Goal: Task Accomplishment & Management: Manage account settings

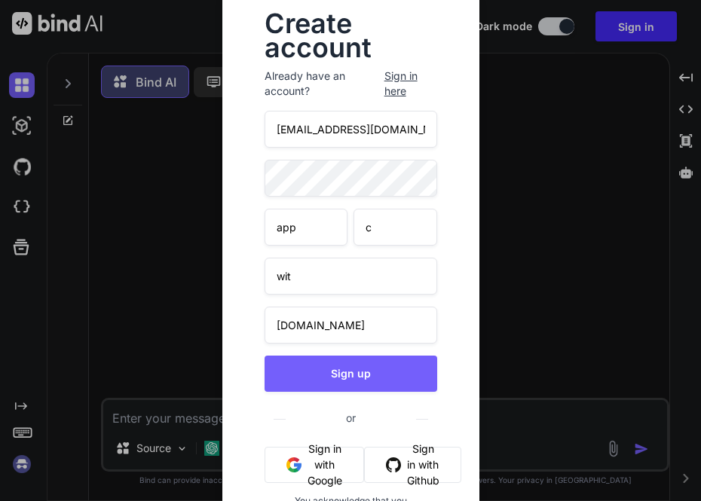
scroll to position [6, 0]
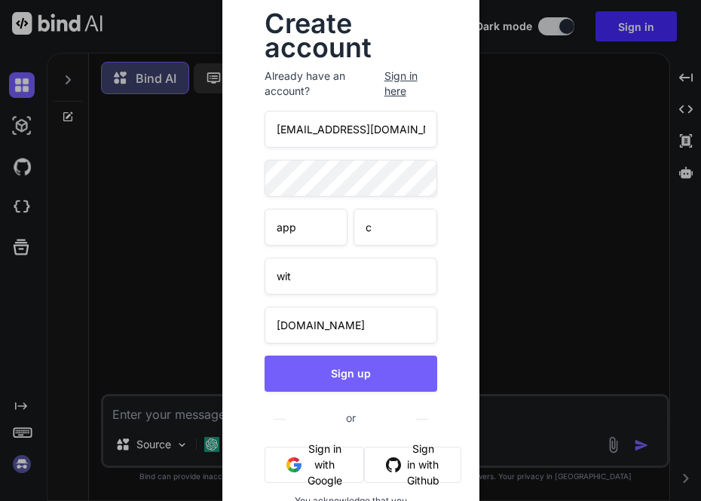
click at [543, 226] on div "Create account Already have an account? Sign in here [EMAIL_ADDRESS][DOMAIN_NAM…" at bounding box center [350, 250] width 701 height 501
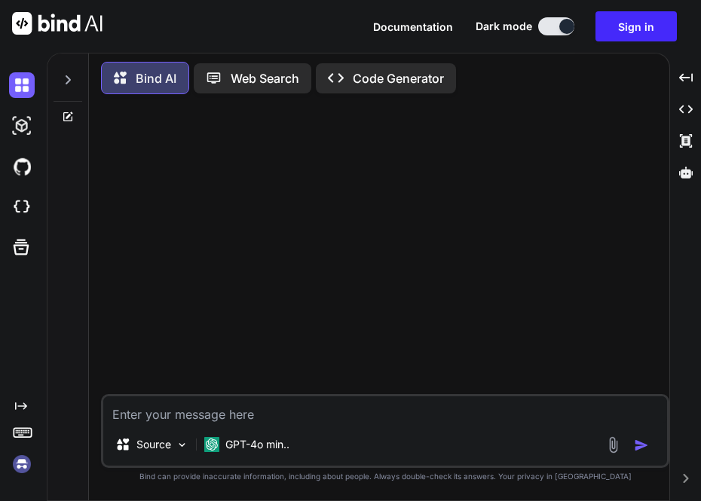
click at [21, 456] on img at bounding box center [22, 465] width 26 height 26
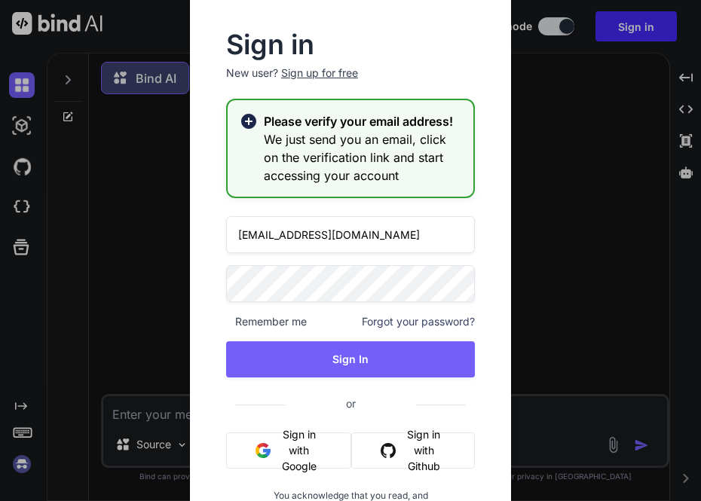
click at [289, 457] on button "Sign in with Google" at bounding box center [288, 451] width 125 height 36
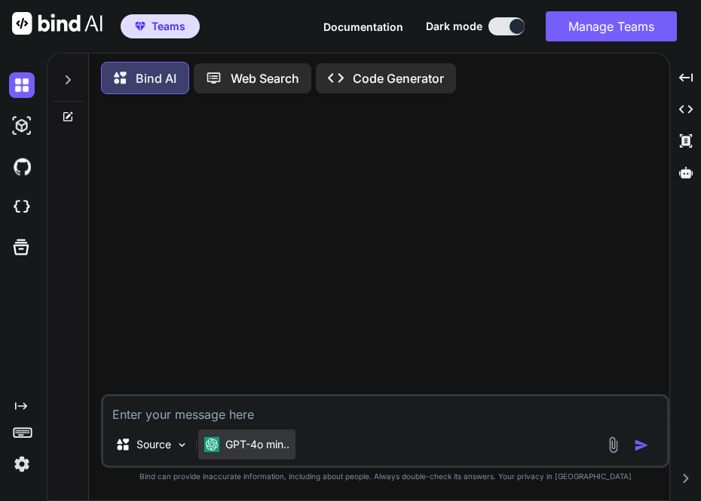
click at [265, 436] on div "GPT-4o min.." at bounding box center [246, 445] width 97 height 30
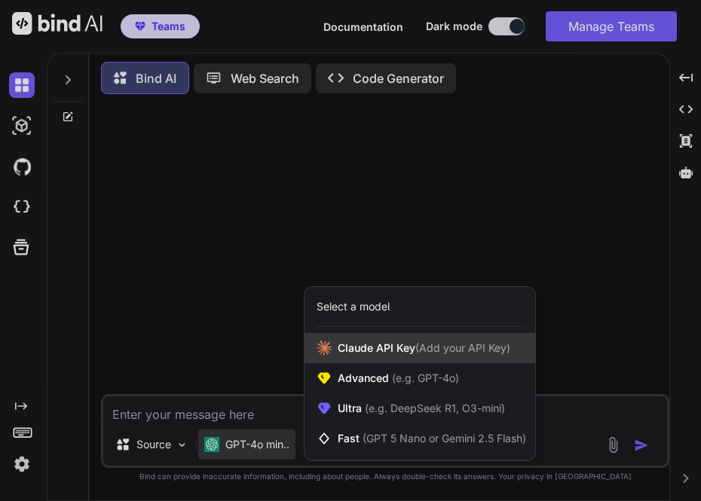
click at [362, 352] on span "[PERSON_NAME] Key (Add your API Key)" at bounding box center [424, 348] width 173 height 15
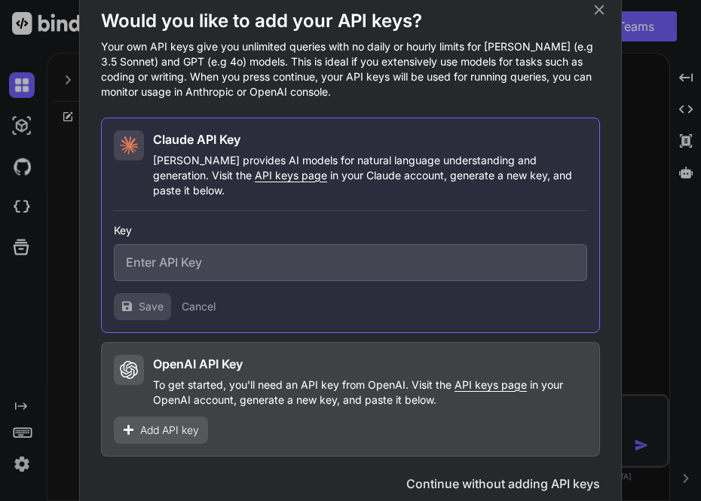
click at [243, 248] on input "text" at bounding box center [350, 262] width 473 height 37
click at [191, 423] on span "Add API key" at bounding box center [169, 430] width 59 height 15
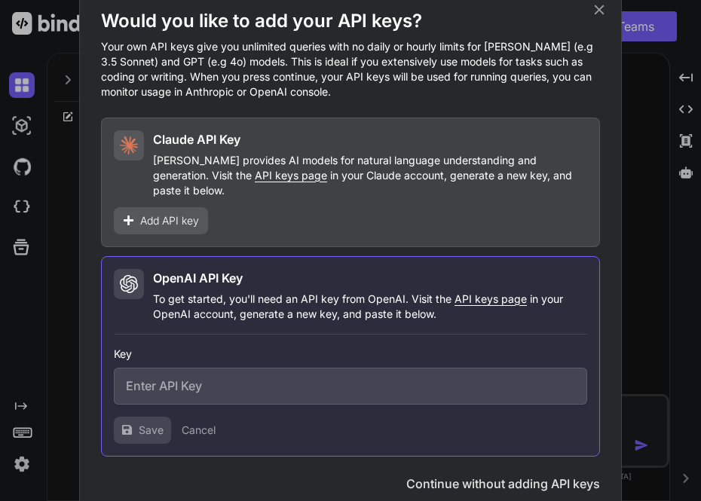
click at [152, 216] on span "Add API key" at bounding box center [169, 220] width 59 height 15
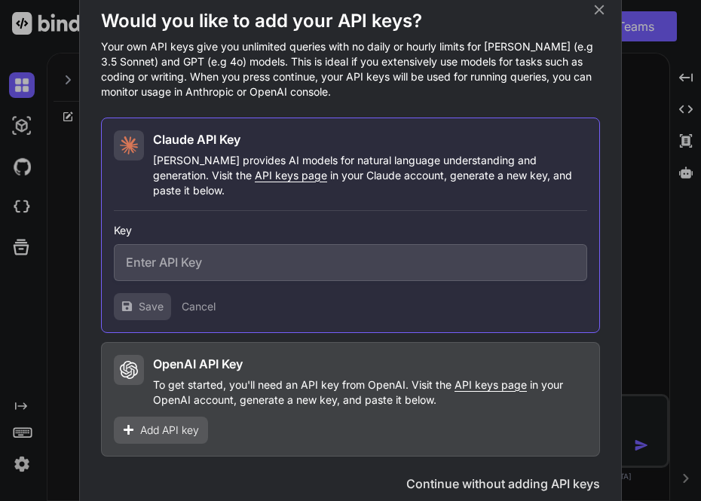
click at [596, 14] on icon at bounding box center [600, 10] width 10 height 10
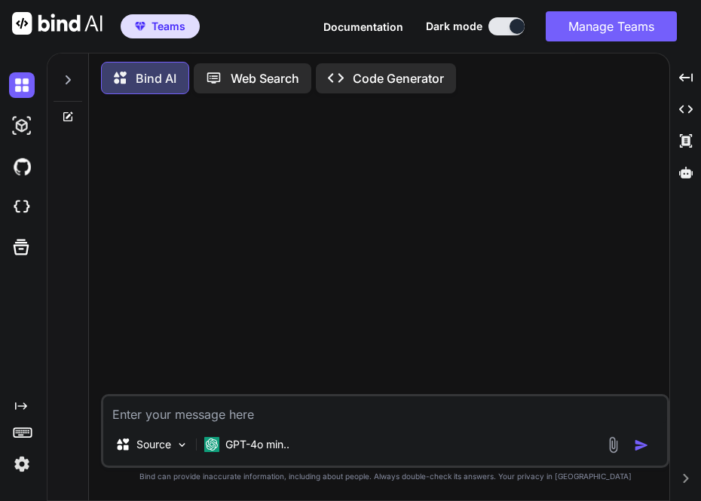
click at [25, 464] on img at bounding box center [22, 465] width 26 height 26
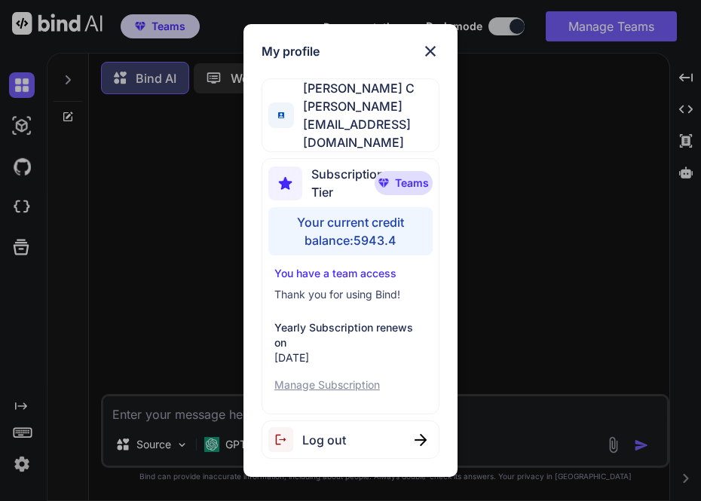
click at [193, 253] on div "My profile Saravanan C [EMAIL_ADDRESS][DOMAIN_NAME] Subscription Tier Teams You…" at bounding box center [350, 250] width 701 height 501
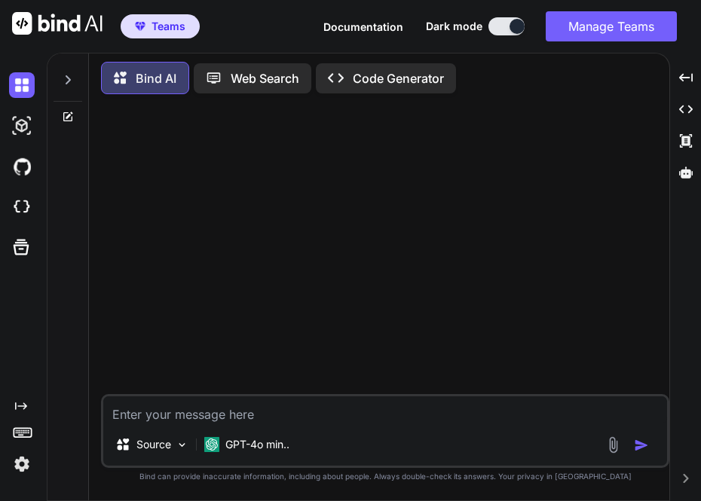
click at [20, 474] on img at bounding box center [22, 465] width 26 height 26
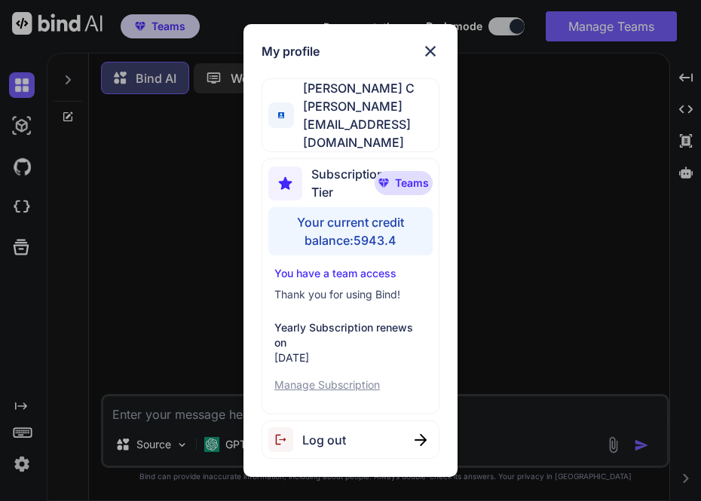
click at [210, 257] on div "My profile Saravanan C [EMAIL_ADDRESS][DOMAIN_NAME] Subscription Tier Teams You…" at bounding box center [350, 250] width 701 height 501
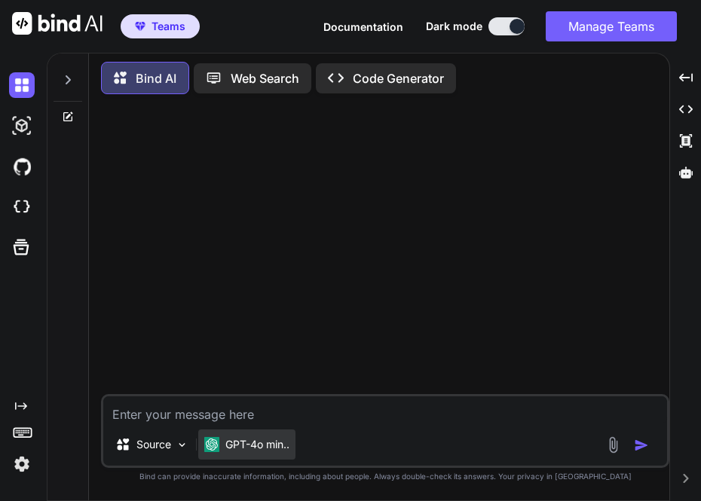
click at [240, 452] on p "GPT-4o min.." at bounding box center [257, 444] width 64 height 15
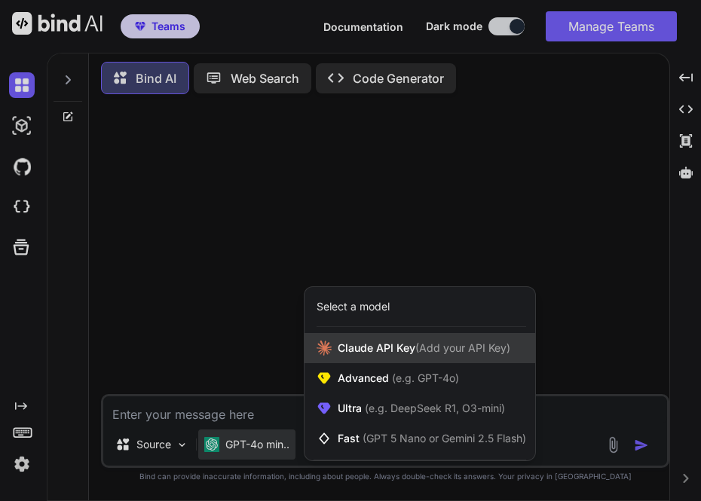
click at [373, 344] on span "[PERSON_NAME] Key (Add your API Key)" at bounding box center [424, 348] width 173 height 15
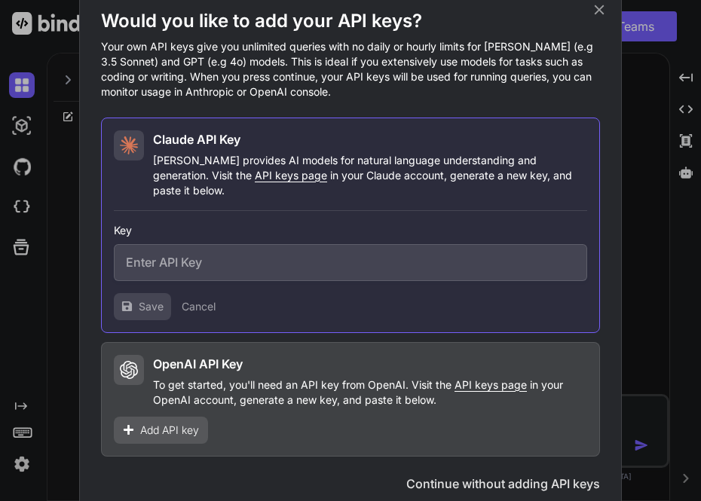
click at [214, 253] on input "text" at bounding box center [350, 262] width 473 height 37
paste input "sk-ant-api03-GSwxAGXr9VPhwS8R1X-i2V-cxiRASXZuuU6_QXjJ2dlMoJxTIMshxuRRUuuoTv4wH_…"
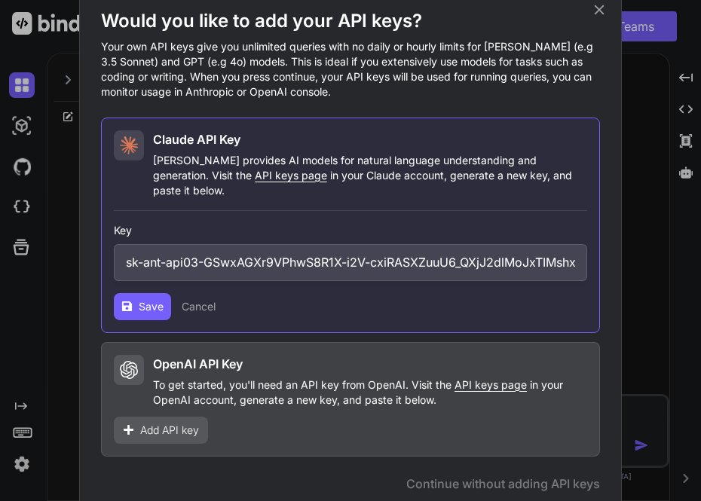
scroll to position [0, 315]
type input "sk-ant-api03-GSwxAGXr9VPhwS8R1X-i2V-cxiRASXZuuU6_QXjJ2dlMoJxTIMshxuRRUuuoTv4wH_…"
click at [140, 299] on span "Save" at bounding box center [151, 306] width 25 height 15
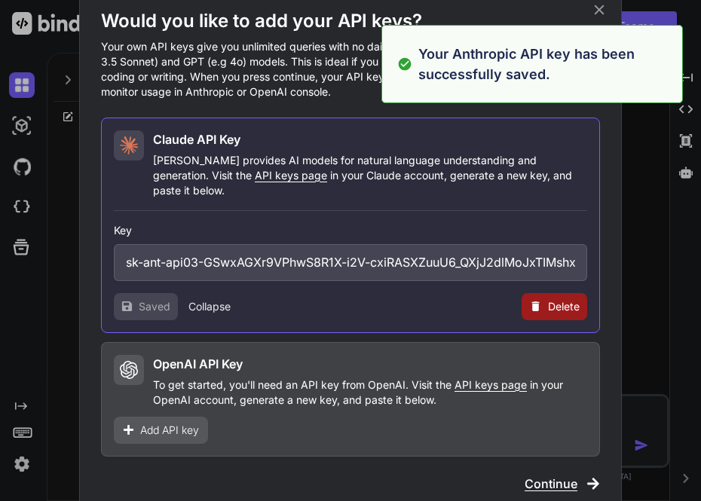
click at [210, 302] on button "Collapse" at bounding box center [209, 306] width 42 height 15
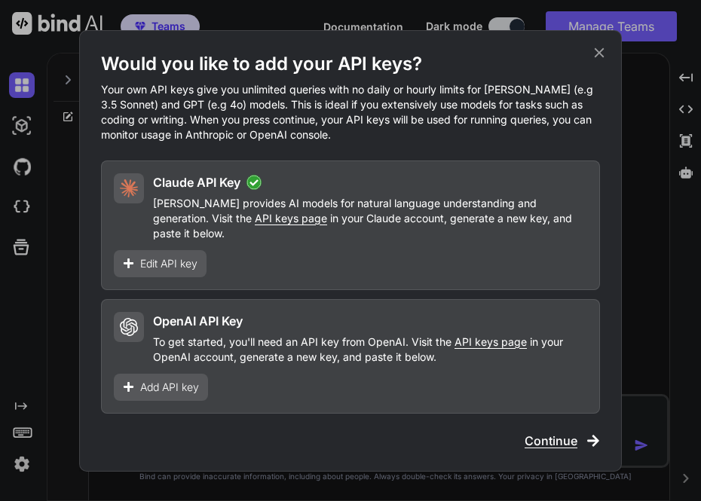
click at [559, 436] on span "Continue" at bounding box center [551, 441] width 53 height 18
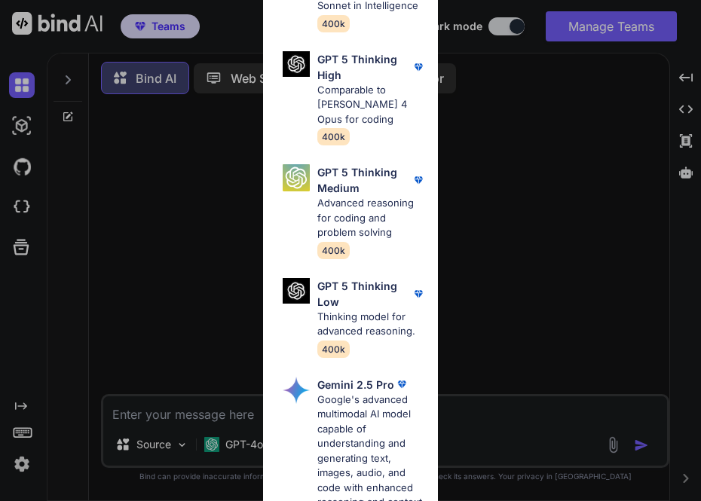
scroll to position [774, 0]
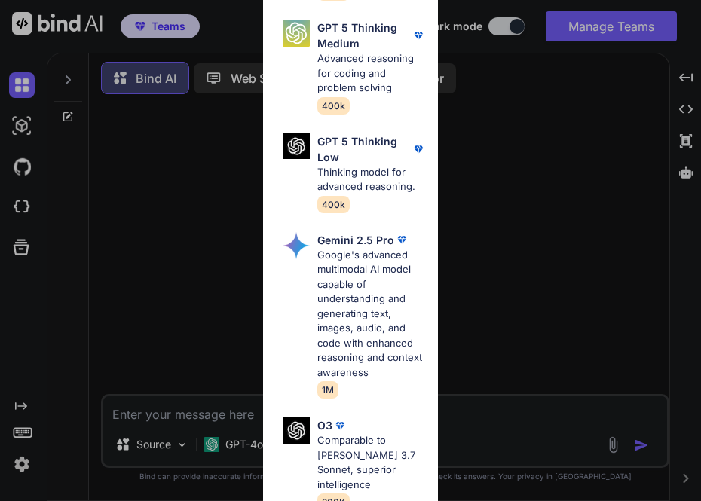
click at [568, 293] on div "All GPT 5 Mini Smaller, fast variant balancing speed and capability for light t…" at bounding box center [350, 250] width 701 height 501
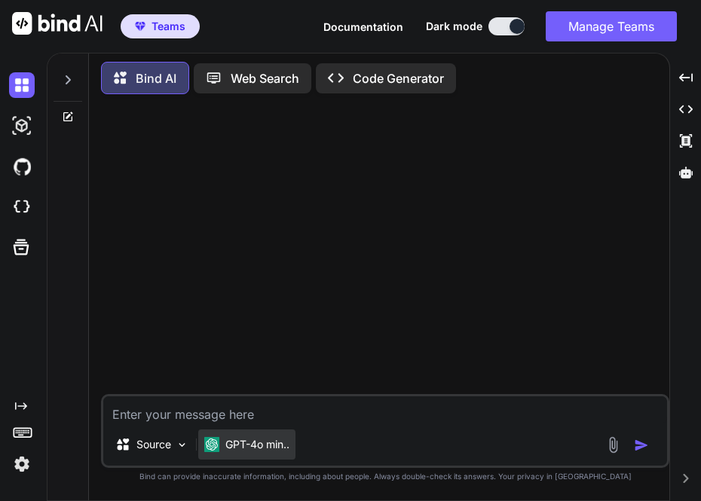
click at [264, 445] on p "GPT-4o min.." at bounding box center [257, 444] width 64 height 15
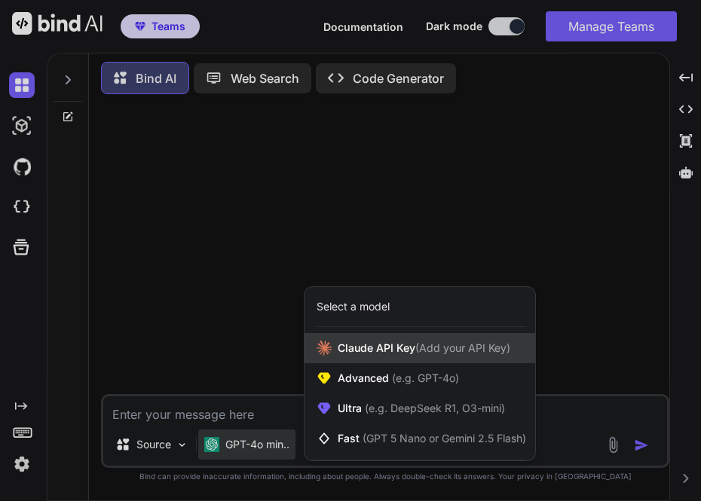
click at [357, 340] on div "[PERSON_NAME] Key (Add your API Key)" at bounding box center [420, 348] width 231 height 30
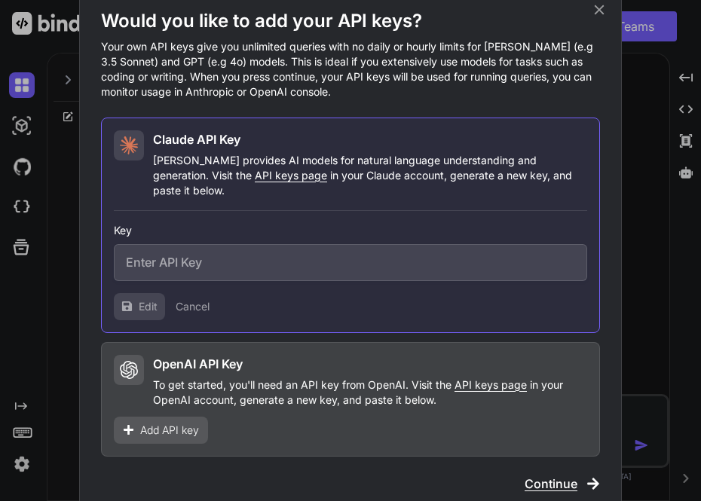
type input "sk-ant-api03-GSwxAGXr9VPhwS8R1X-i2V-cxiRASXZuuU6_QXjJ2dlMoJxTIMshxuRRUuuoTv4wH_…"
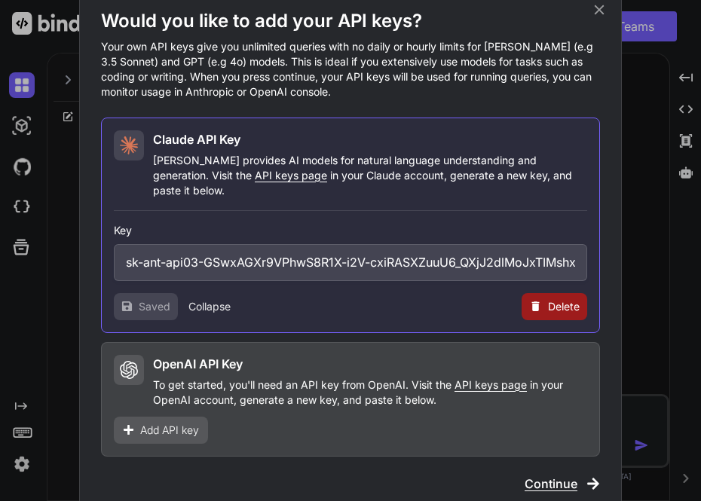
click at [548, 299] on span "Delete" at bounding box center [564, 306] width 32 height 15
click at [528, 302] on button "Delete" at bounding box center [524, 306] width 32 height 15
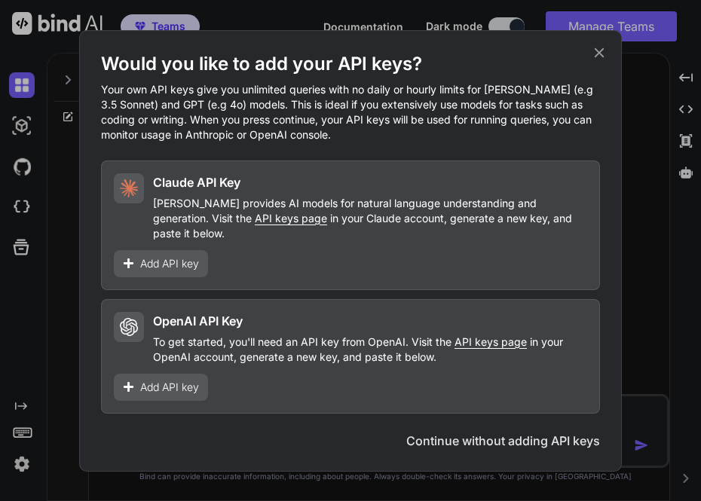
click at [599, 61] on icon at bounding box center [599, 52] width 17 height 17
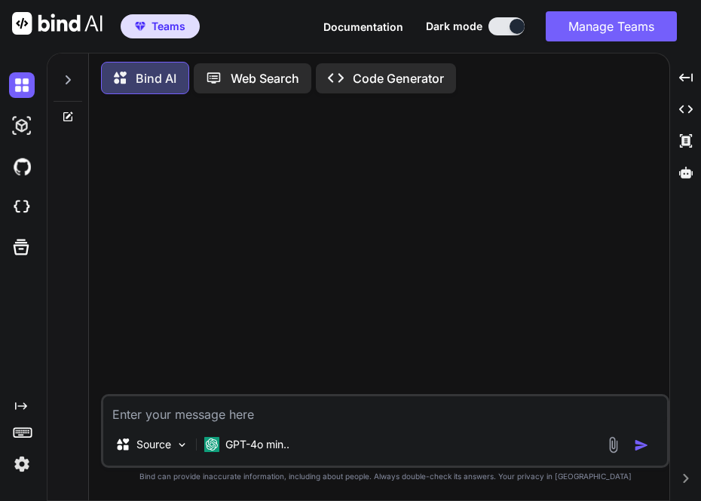
click at [17, 470] on img at bounding box center [22, 465] width 26 height 26
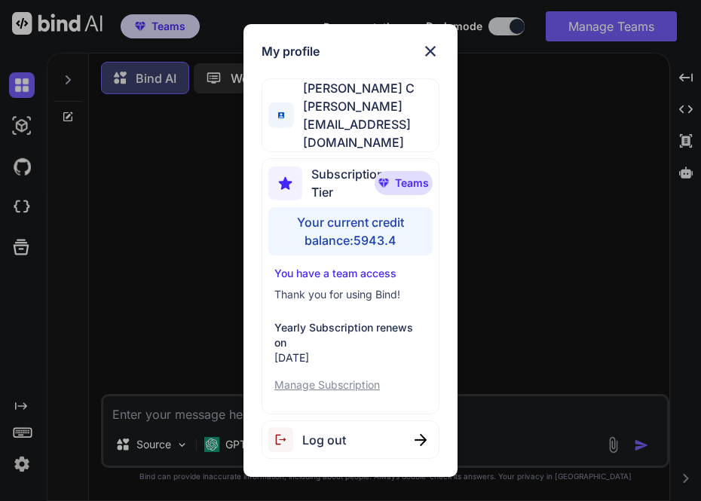
click at [331, 431] on span "Log out" at bounding box center [324, 440] width 44 height 18
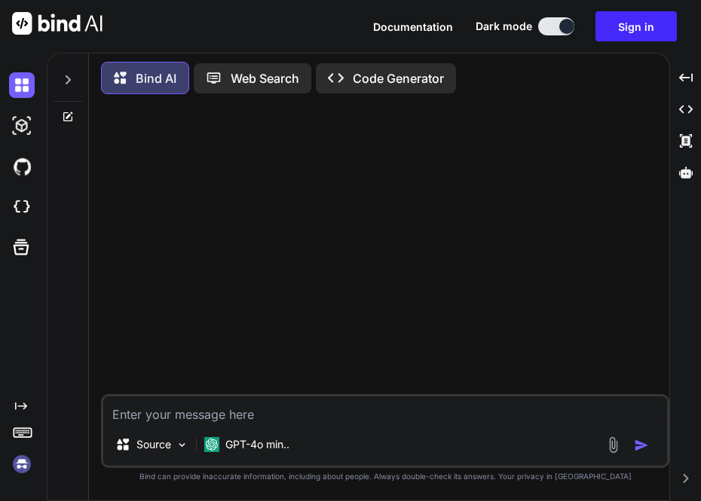
click at [20, 461] on img at bounding box center [22, 465] width 26 height 26
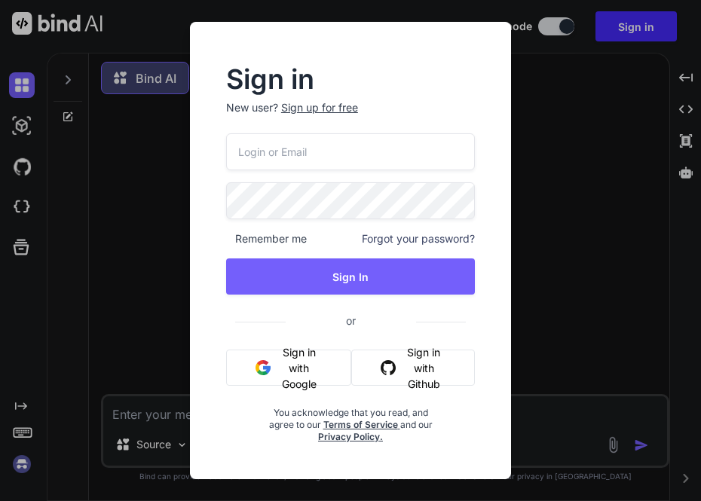
type input "[EMAIL_ADDRESS][DOMAIN_NAME]"
click at [265, 155] on input "[EMAIL_ADDRESS][DOMAIN_NAME]" at bounding box center [350, 151] width 249 height 37
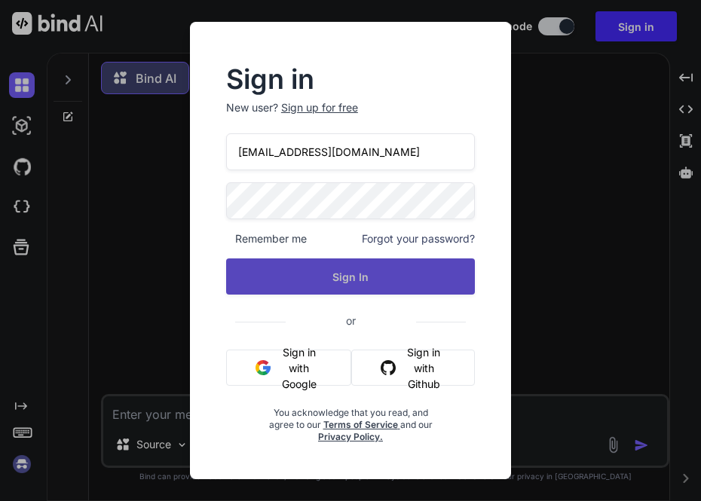
click at [249, 279] on button "Sign In" at bounding box center [350, 277] width 249 height 36
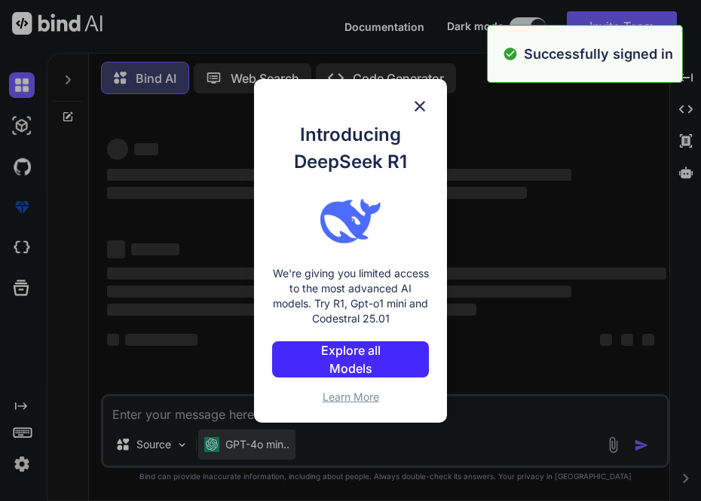
click at [238, 447] on div "Introducing DeepSeek R1 We're giving you limited access to the most advanced AI…" at bounding box center [350, 250] width 701 height 501
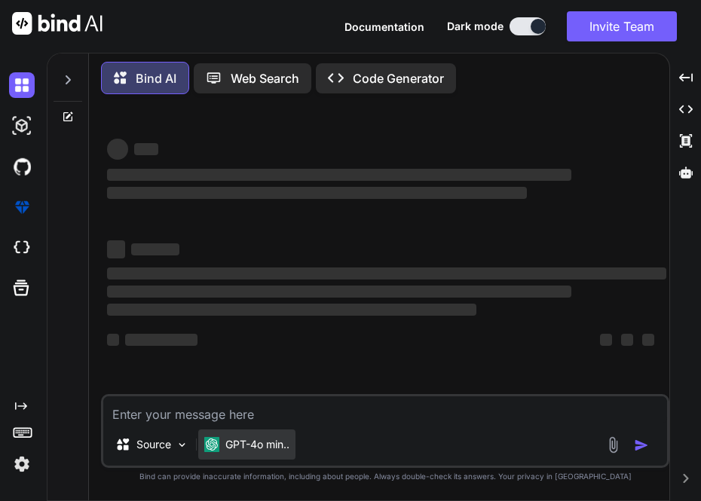
click at [244, 444] on p "GPT-4o min.." at bounding box center [257, 444] width 64 height 15
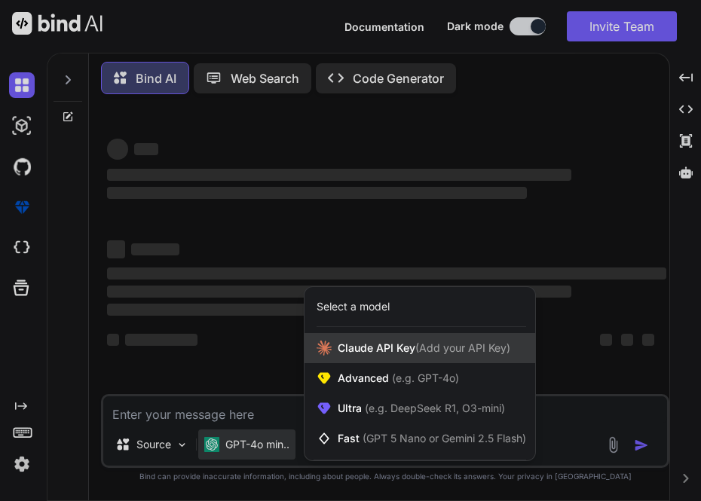
click at [351, 351] on span "[PERSON_NAME] Key (Add your API Key)" at bounding box center [424, 348] width 173 height 15
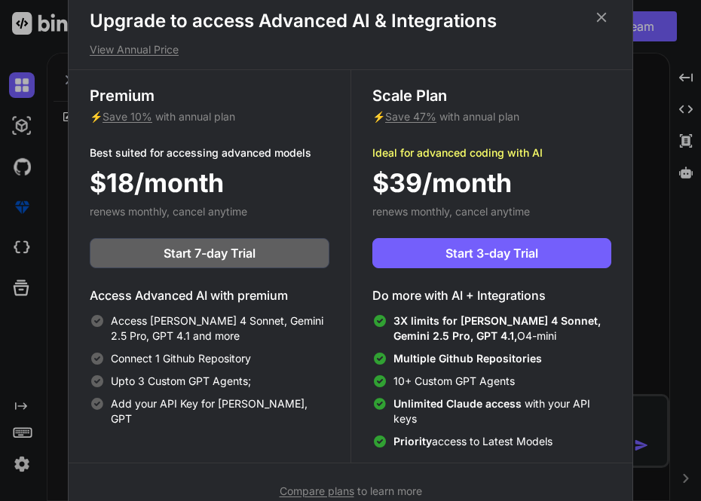
click at [601, 14] on icon at bounding box center [601, 17] width 17 height 17
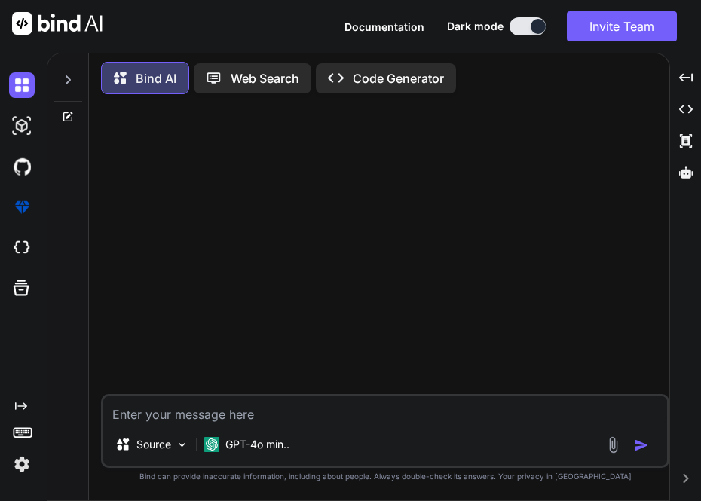
click at [17, 471] on img at bounding box center [22, 465] width 26 height 26
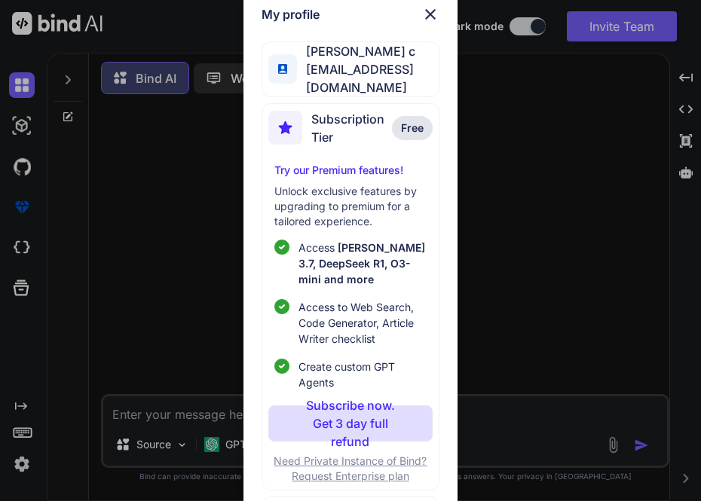
scroll to position [29, 0]
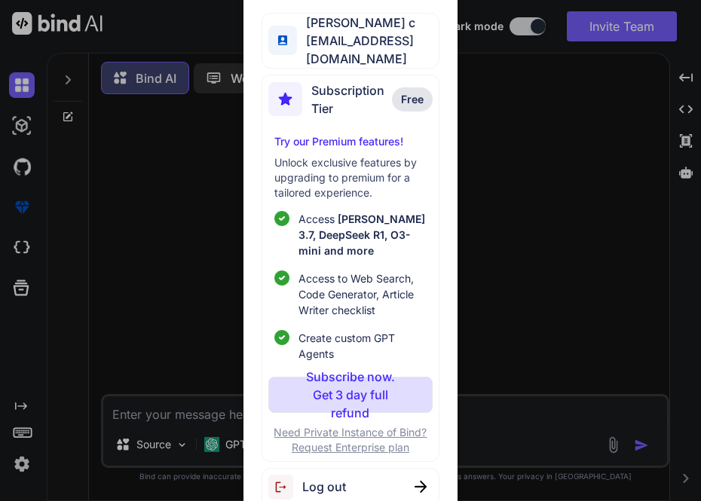
click at [339, 479] on span "Log out" at bounding box center [324, 487] width 44 height 18
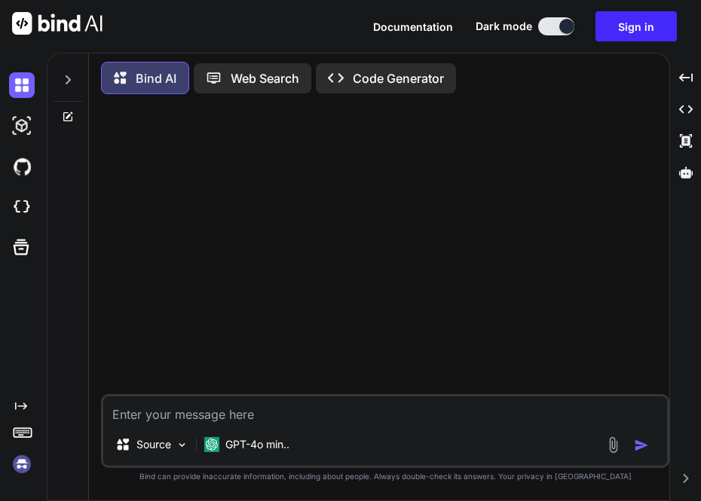
click at [24, 465] on img at bounding box center [22, 465] width 26 height 26
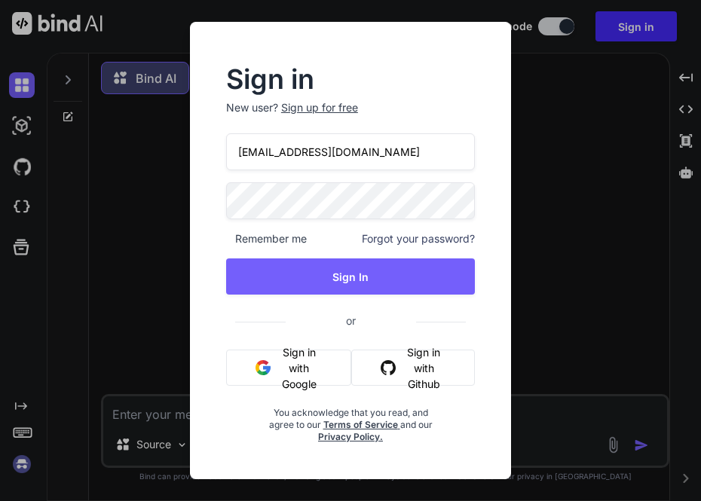
click at [268, 153] on input "[EMAIL_ADDRESS][DOMAIN_NAME]" at bounding box center [350, 151] width 249 height 37
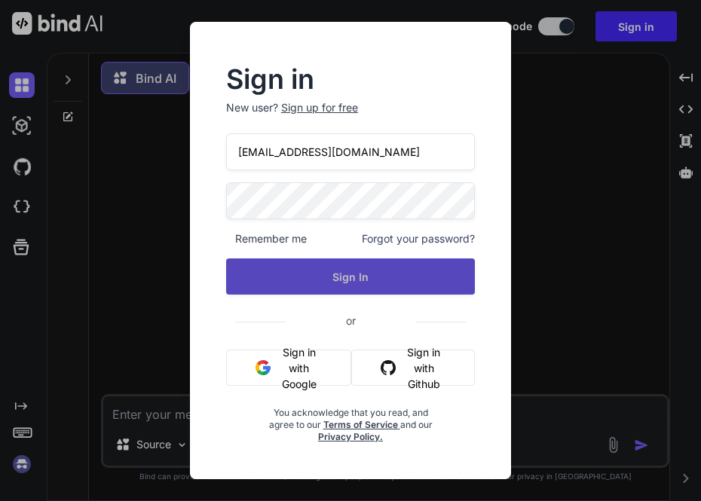
type input "[EMAIL_ADDRESS][DOMAIN_NAME]"
click at [294, 282] on button "Sign In" at bounding box center [350, 277] width 249 height 36
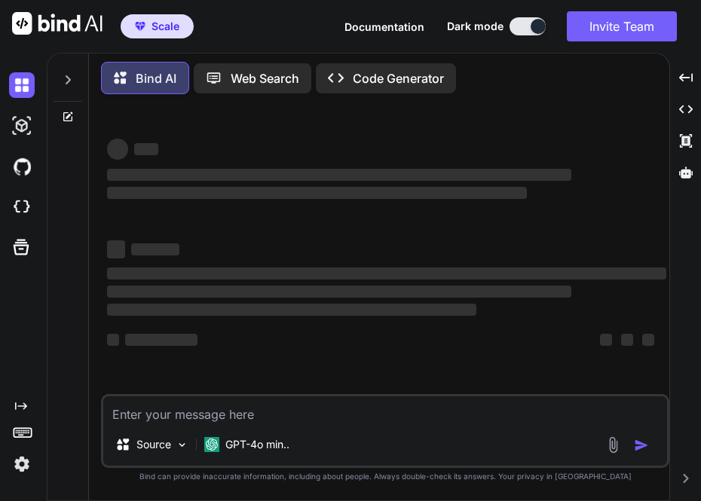
click at [17, 466] on img at bounding box center [22, 465] width 26 height 26
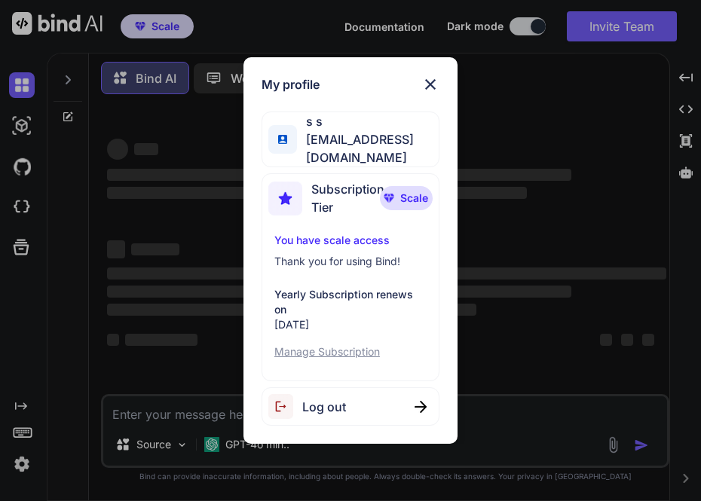
click at [183, 246] on div "My profile s s [EMAIL_ADDRESS][DOMAIN_NAME] Subscription Tier Scale You have sc…" at bounding box center [350, 250] width 701 height 501
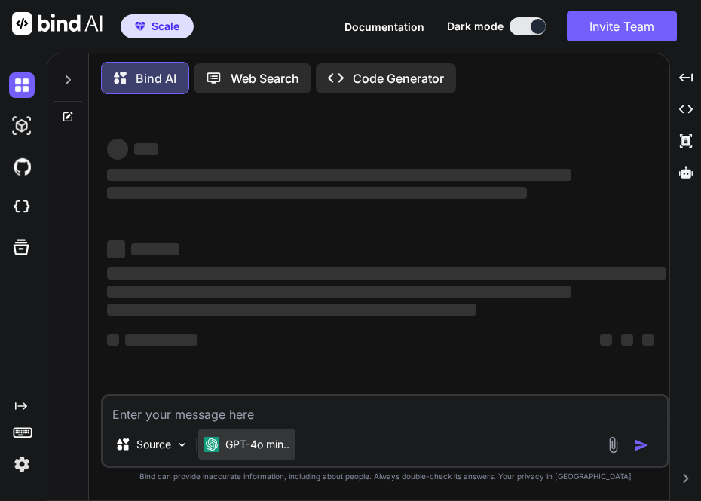
click at [258, 442] on p "GPT-4o min.." at bounding box center [257, 444] width 64 height 15
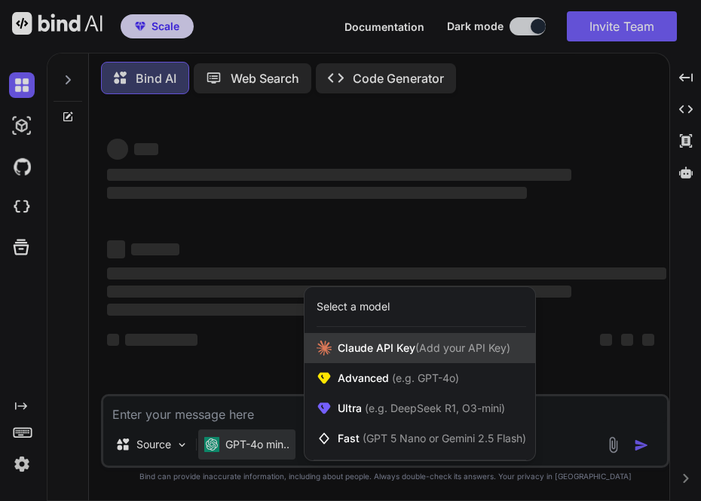
click at [378, 353] on span "[PERSON_NAME] Key (Add your API Key)" at bounding box center [424, 348] width 173 height 15
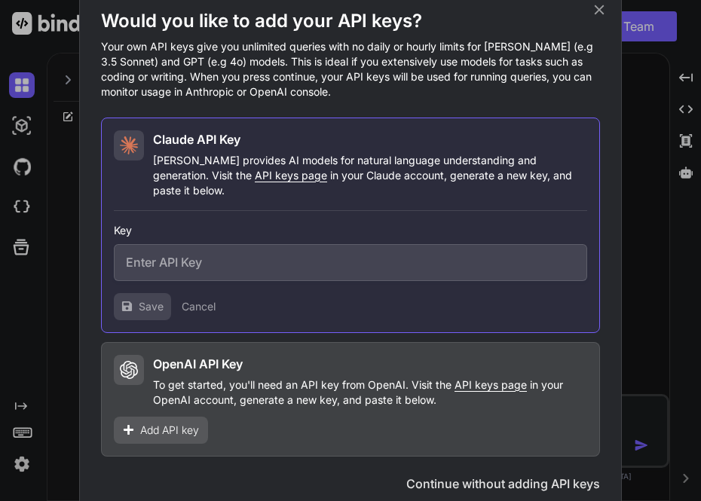
click at [232, 261] on input "text" at bounding box center [350, 262] width 473 height 37
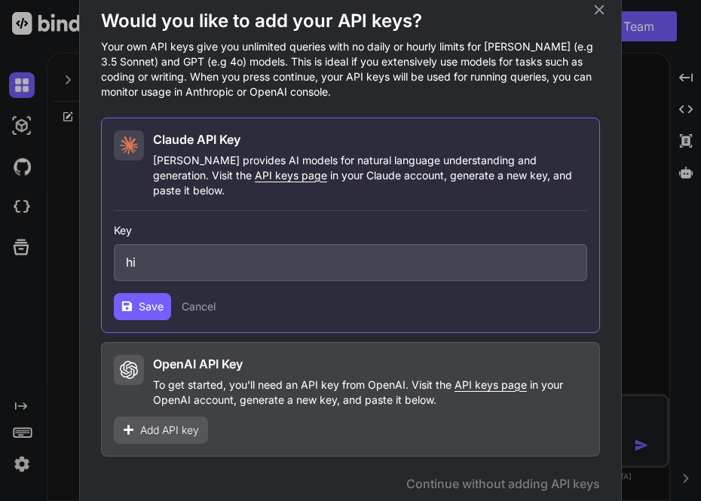
click at [152, 299] on span "Save" at bounding box center [151, 306] width 25 height 15
click at [165, 252] on input "hi" at bounding box center [350, 262] width 473 height 37
type input "h"
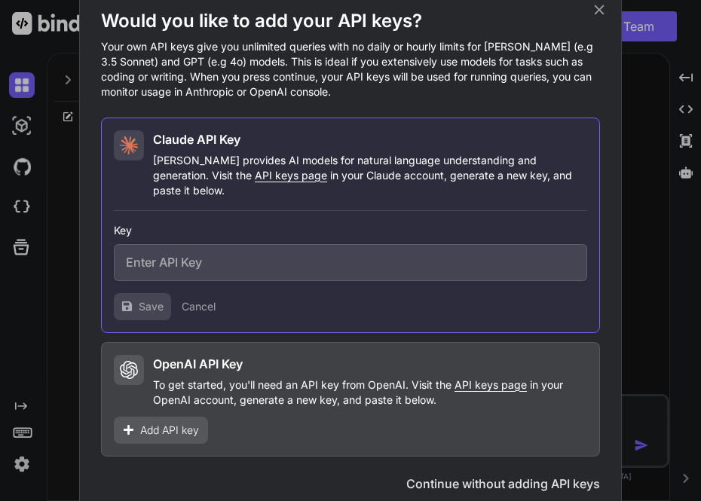
paste input "sk-ant-api03-GSwxAGXr9VPhwS8R1X-i2V-cxiRASXZuuU6_QXjJ2dlMoJxTIMshxuRRUuuoTv4wH_…"
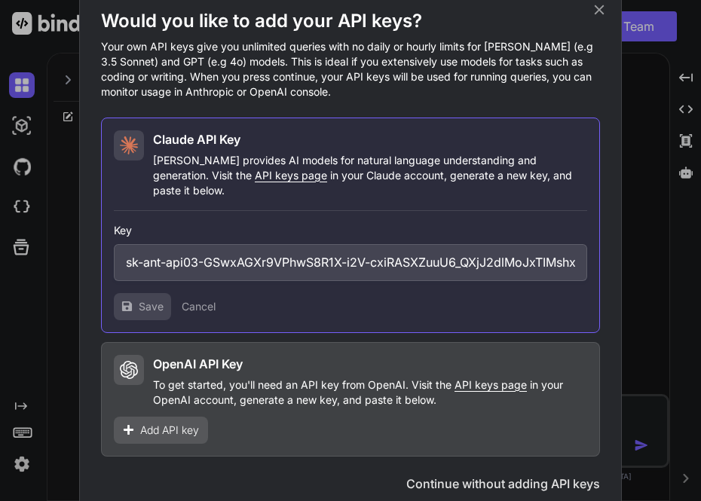
scroll to position [0, 315]
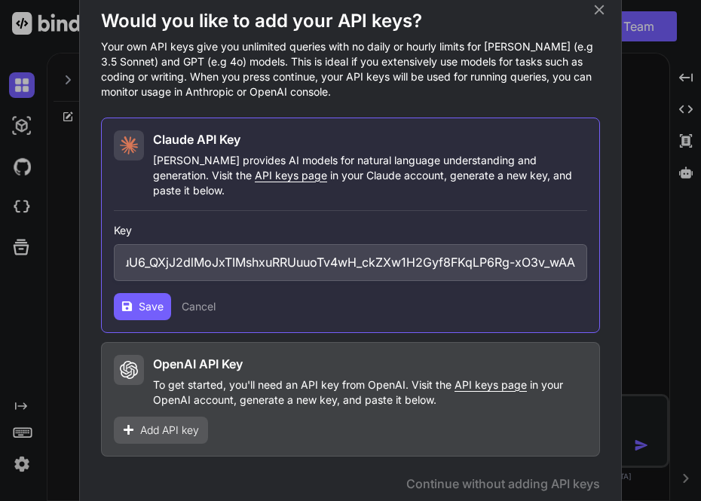
type input "sk-ant-api03-GSwxAGXr9VPhwS8R1X-i2V-cxiRASXZuuU6_QXjJ2dlMoJxTIMshxuRRUuuoTv4wH_…"
click at [142, 299] on span "Save" at bounding box center [151, 306] width 25 height 15
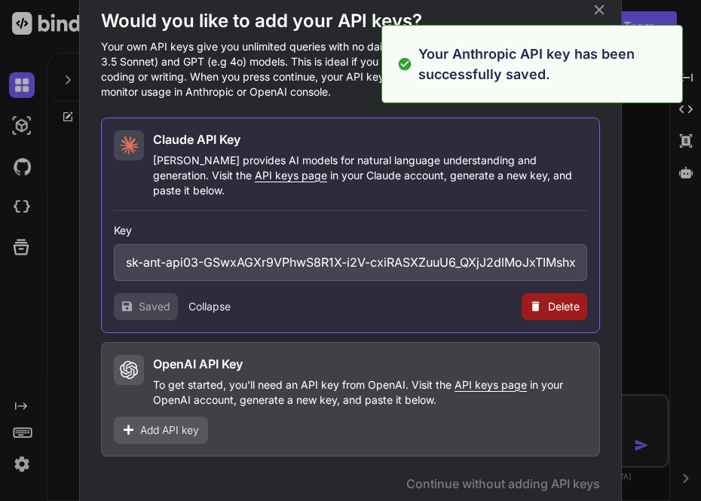
click at [154, 365] on div "OpenAI API Key To get started, you'll need an API key from OpenAI. Visit the AP…" at bounding box center [370, 381] width 434 height 53
click at [562, 304] on span "Delete" at bounding box center [564, 306] width 32 height 15
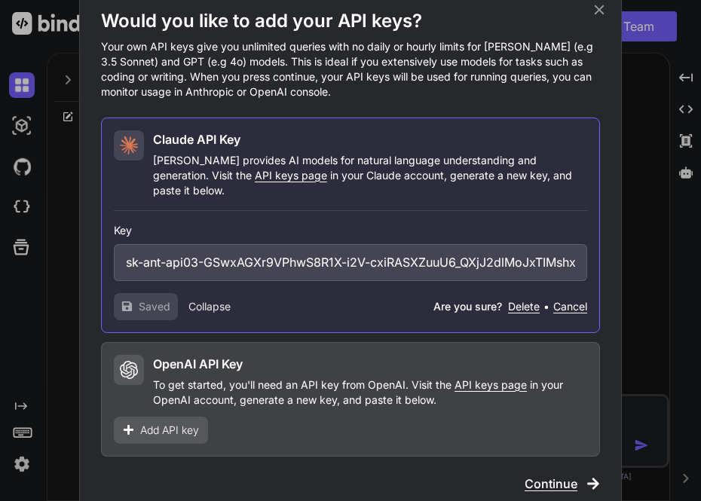
click at [517, 299] on button "Delete" at bounding box center [524, 306] width 32 height 15
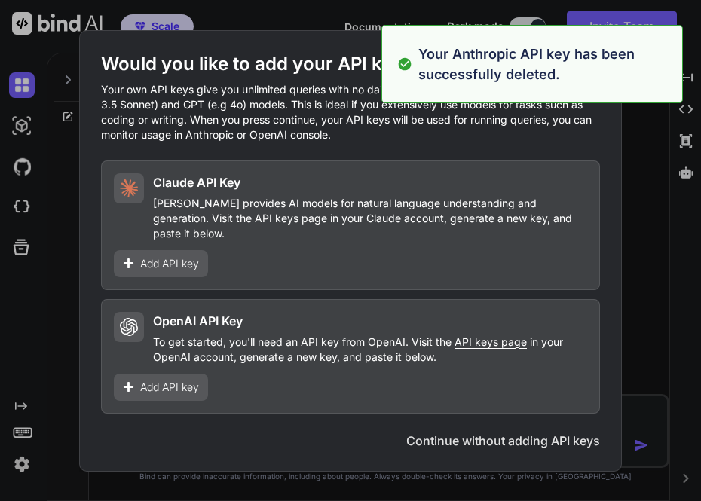
click at [571, 432] on button "Continue without adding API keys" at bounding box center [503, 441] width 194 height 18
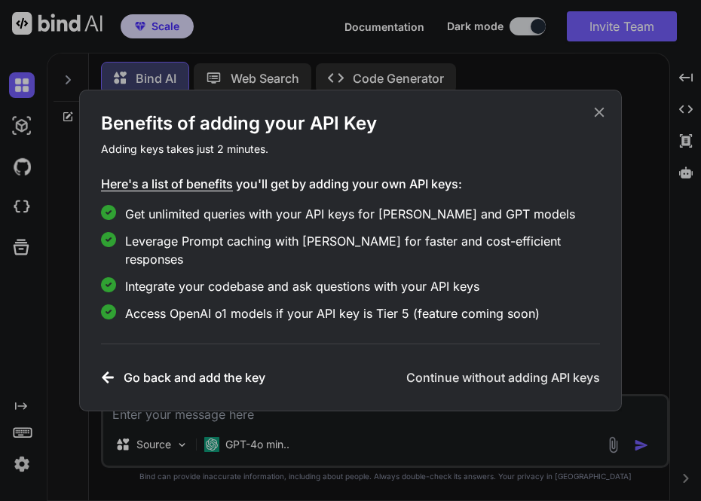
click at [487, 369] on h3 "Continue without adding API keys" at bounding box center [503, 378] width 194 height 18
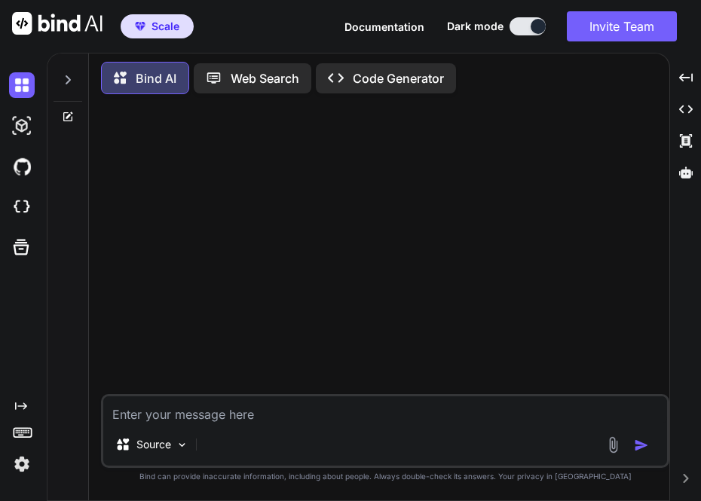
click at [28, 462] on img at bounding box center [22, 465] width 26 height 26
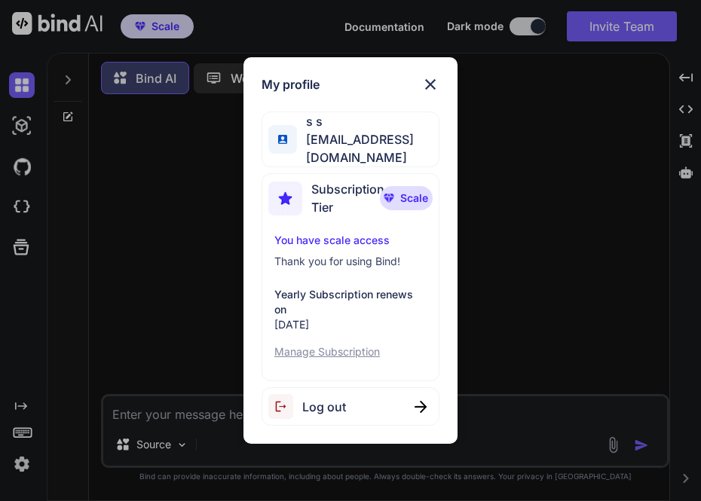
click at [314, 398] on span "Log out" at bounding box center [324, 407] width 44 height 18
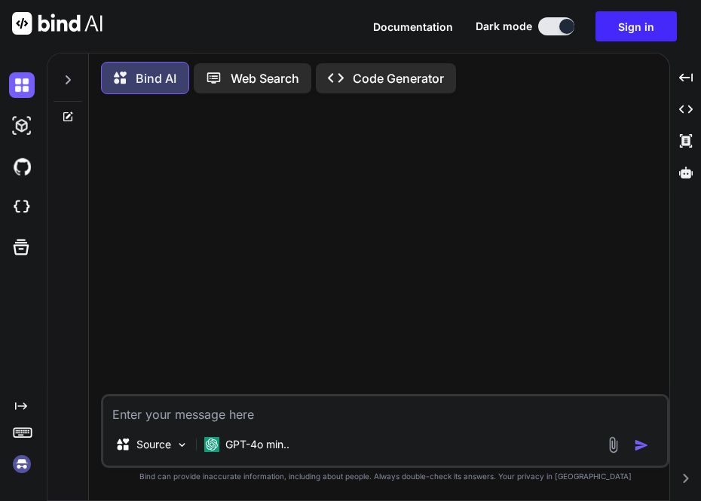
click at [21, 473] on img at bounding box center [22, 465] width 26 height 26
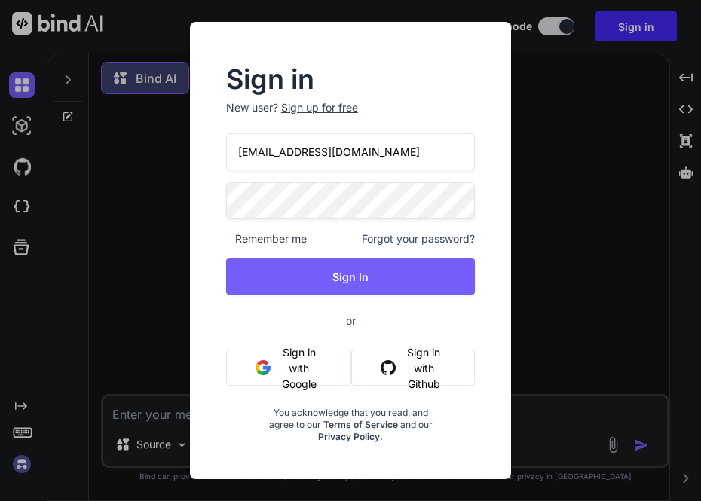
click at [265, 155] on input "[EMAIL_ADDRESS][DOMAIN_NAME]" at bounding box center [350, 151] width 249 height 37
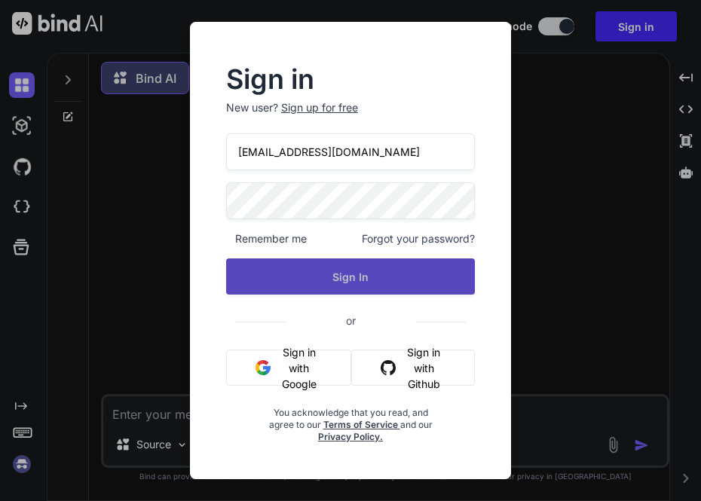
type input "[EMAIL_ADDRESS][DOMAIN_NAME]"
click at [262, 263] on button "Sign In" at bounding box center [350, 277] width 249 height 36
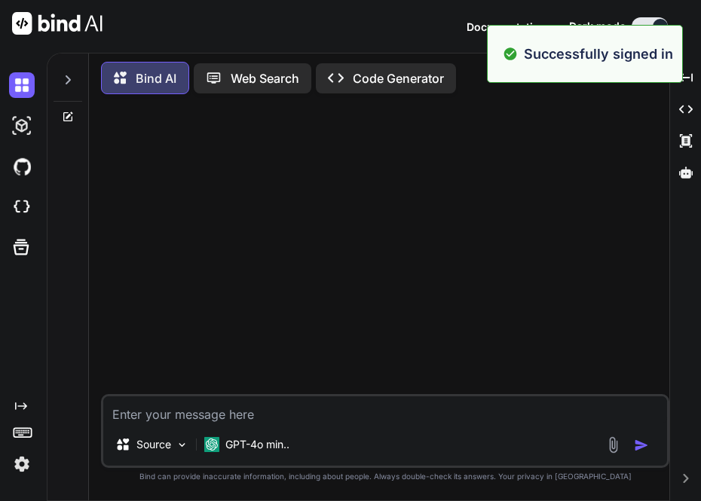
click at [17, 457] on img at bounding box center [22, 465] width 26 height 26
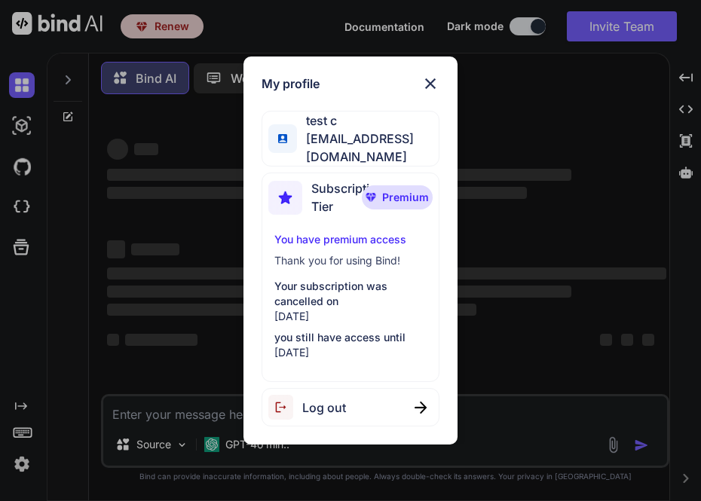
click at [145, 193] on div "My profile test c [EMAIL_ADDRESS][DOMAIN_NAME] Subscription Tier Premium You ha…" at bounding box center [350, 250] width 701 height 501
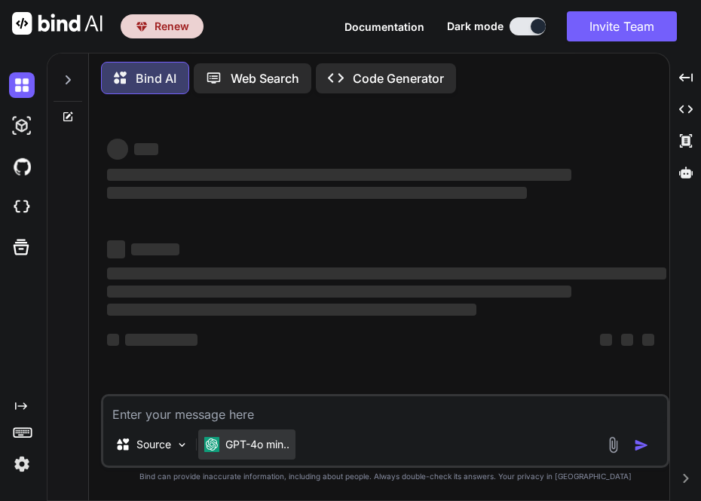
click at [272, 444] on p "GPT-4o min.." at bounding box center [257, 444] width 64 height 15
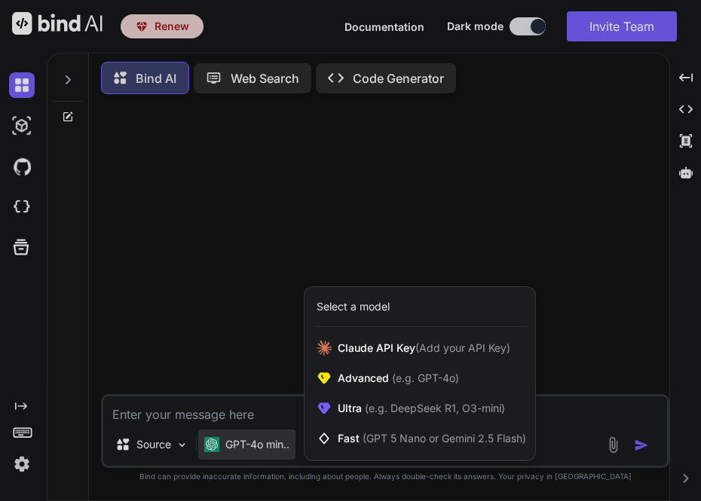
click at [392, 194] on div at bounding box center [350, 250] width 701 height 501
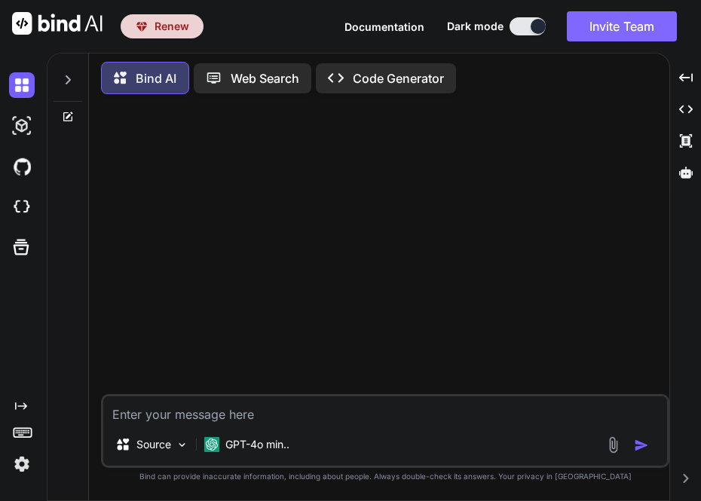
click at [607, 35] on button "Invite Team" at bounding box center [622, 26] width 110 height 30
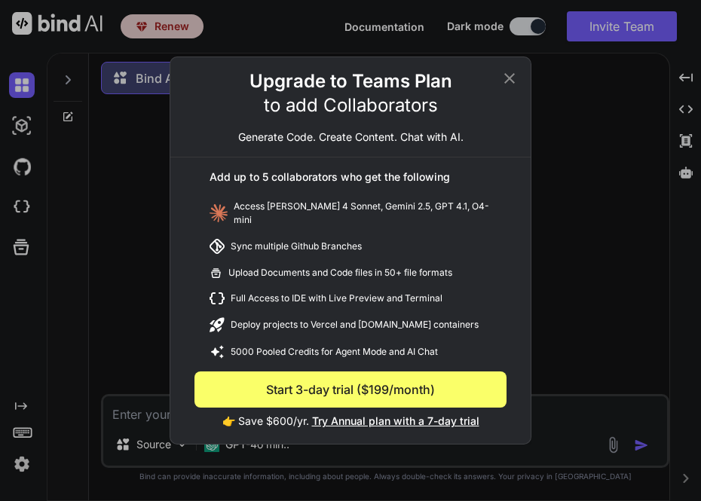
click at [571, 225] on div "Upgrade to Teams Plan to add Collaborators Generate Code. Create Content. Chat …" at bounding box center [350, 250] width 701 height 501
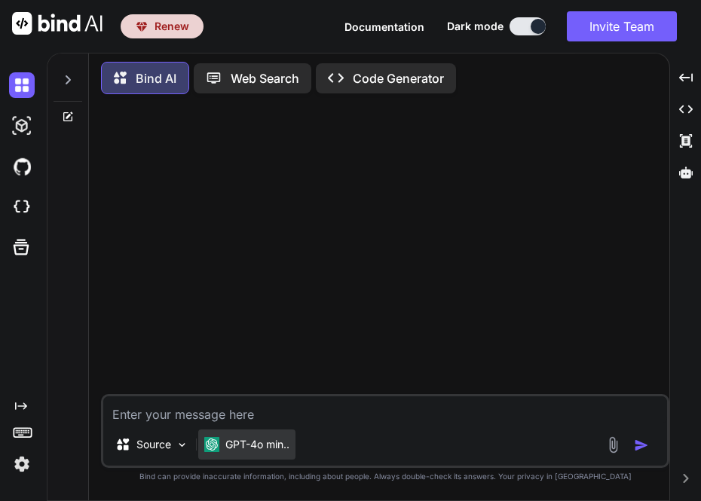
click at [273, 443] on p "GPT-4o min.." at bounding box center [257, 444] width 64 height 15
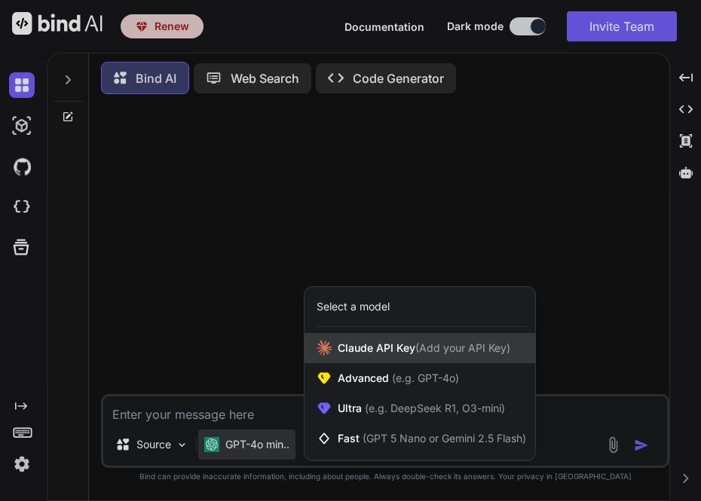
click at [374, 351] on span "[PERSON_NAME] Key (Add your API Key)" at bounding box center [424, 348] width 173 height 15
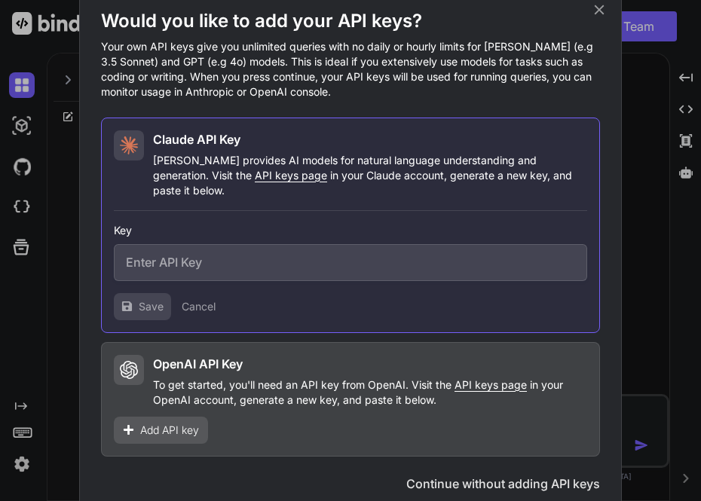
click at [241, 261] on input "text" at bounding box center [350, 262] width 473 height 37
paste input "sk-ant-api03-GSwxAGXr9VPhwS8R1X-i2V-cxiRASXZuuU6_QXjJ2dlMoJxTIMshxuRRUuuoTv4wH_…"
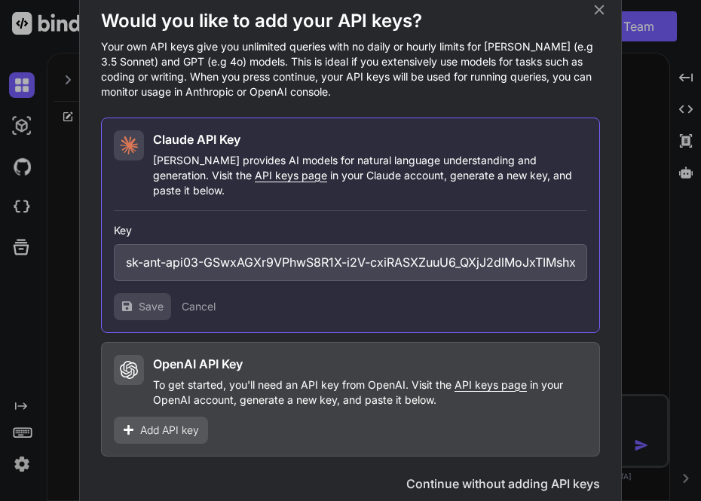
scroll to position [0, 315]
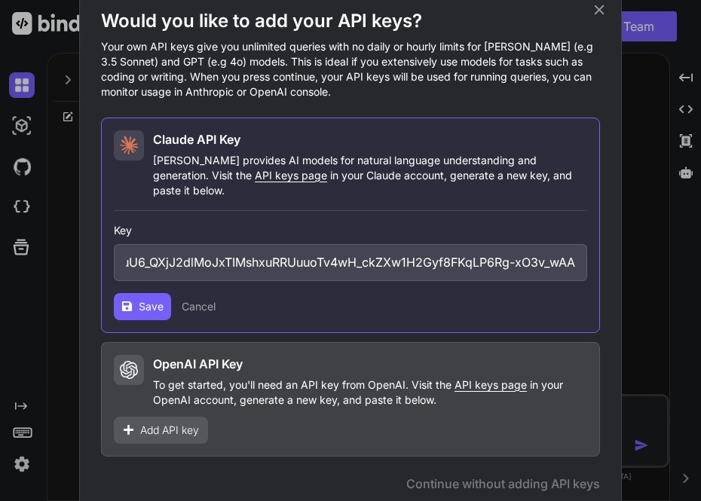
type input "sk-ant-api03-GSwxAGXr9VPhwS8R1X-i2V-cxiRASXZuuU6_QXjJ2dlMoJxTIMshxuRRUuuoTv4wH_…"
click at [150, 293] on button "Save" at bounding box center [142, 306] width 57 height 27
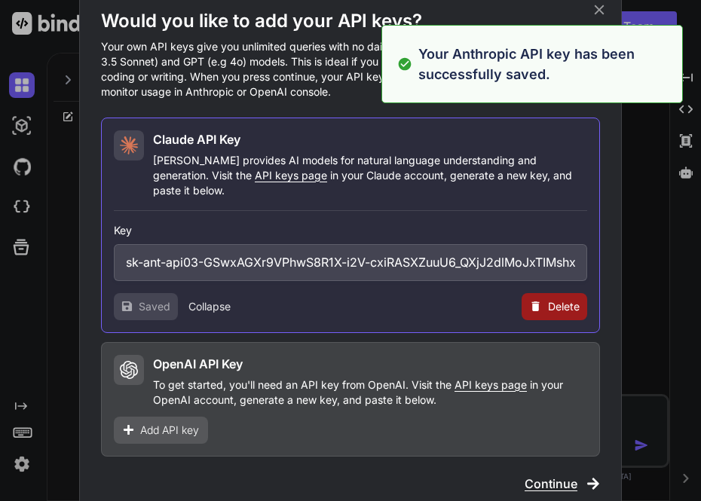
click at [540, 301] on icon at bounding box center [535, 306] width 13 height 13
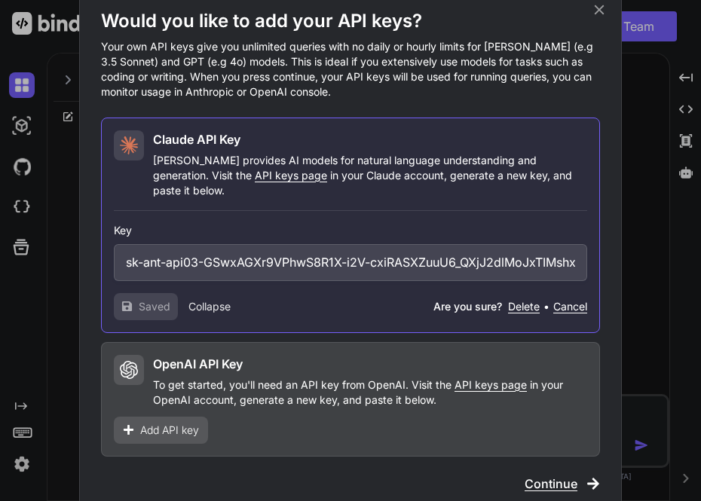
click at [513, 299] on button "Delete" at bounding box center [524, 306] width 32 height 15
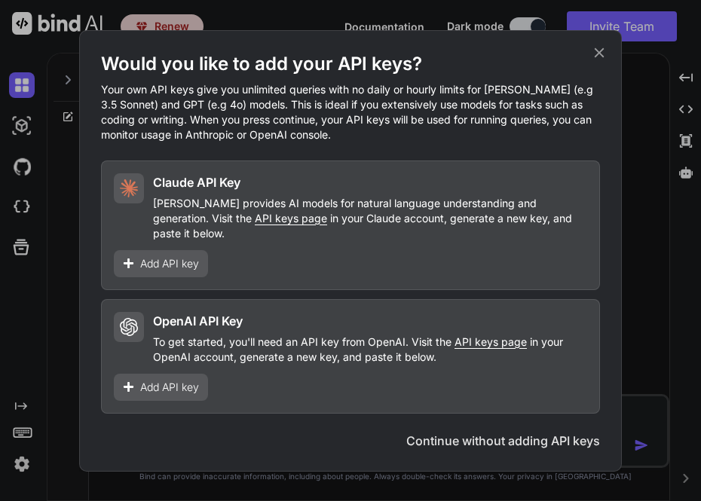
click at [607, 55] on icon at bounding box center [599, 52] width 17 height 17
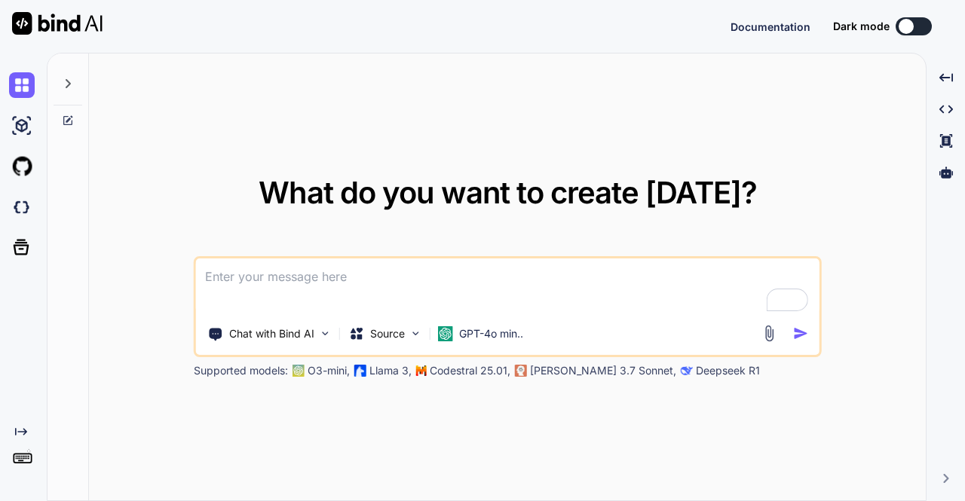
type textarea "x"
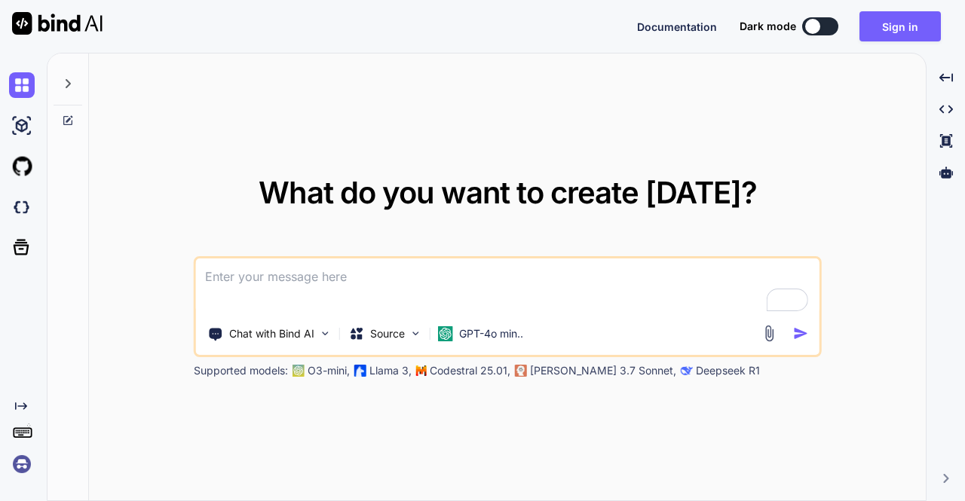
click at [24, 462] on img at bounding box center [22, 465] width 26 height 26
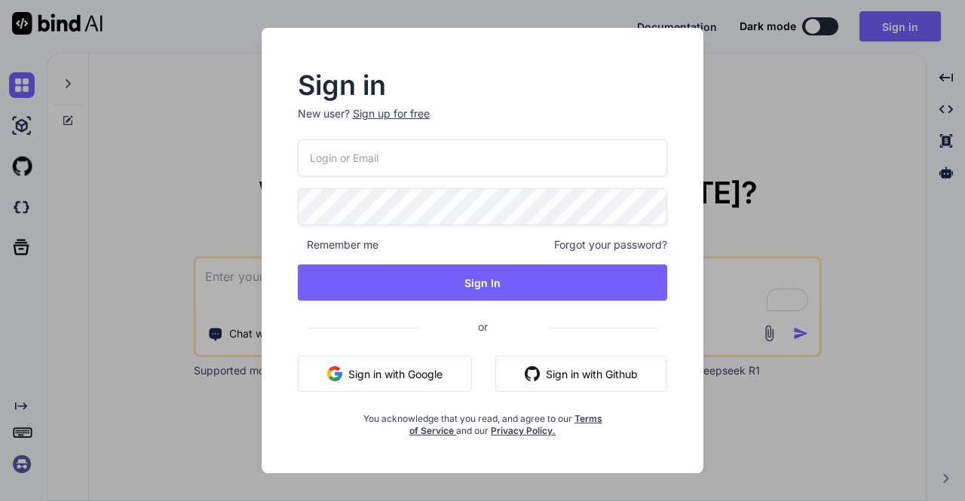
type input "[EMAIL_ADDRESS][DOMAIN_NAME]"
drag, startPoint x: 442, startPoint y: 162, endPoint x: 232, endPoint y: 155, distance: 209.7
click at [232, 155] on div "Sign in New user? Sign up for free app16@yopmail.com Remember me Forgot your pa…" at bounding box center [482, 250] width 965 height 501
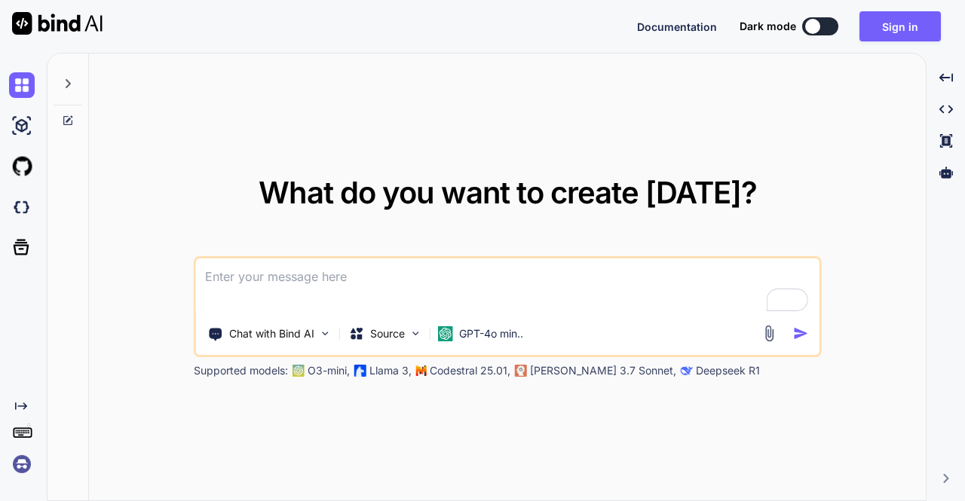
click at [25, 468] on img at bounding box center [22, 465] width 26 height 26
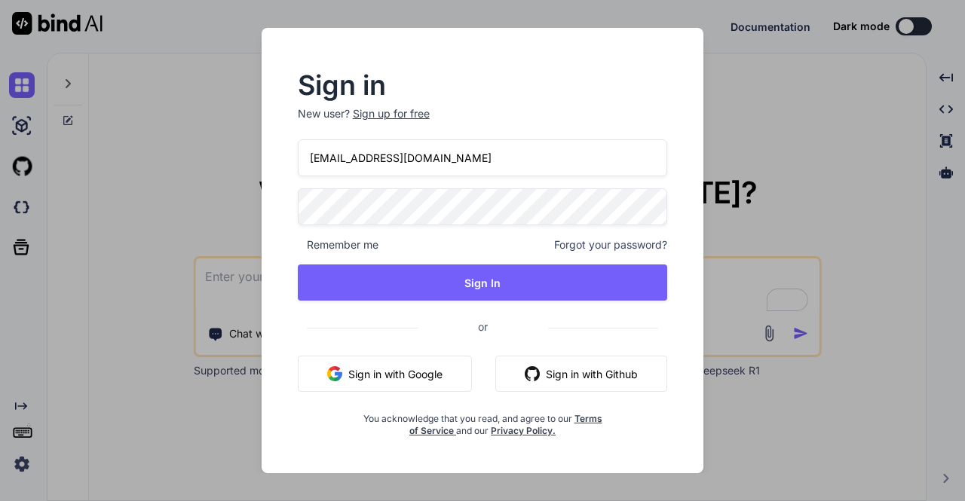
drag, startPoint x: 446, startPoint y: 161, endPoint x: 210, endPoint y: 173, distance: 236.2
click at [210, 173] on div "Sign in New user? Sign up for free app16@yopmail.com Remember me Forgot your pa…" at bounding box center [482, 250] width 965 height 501
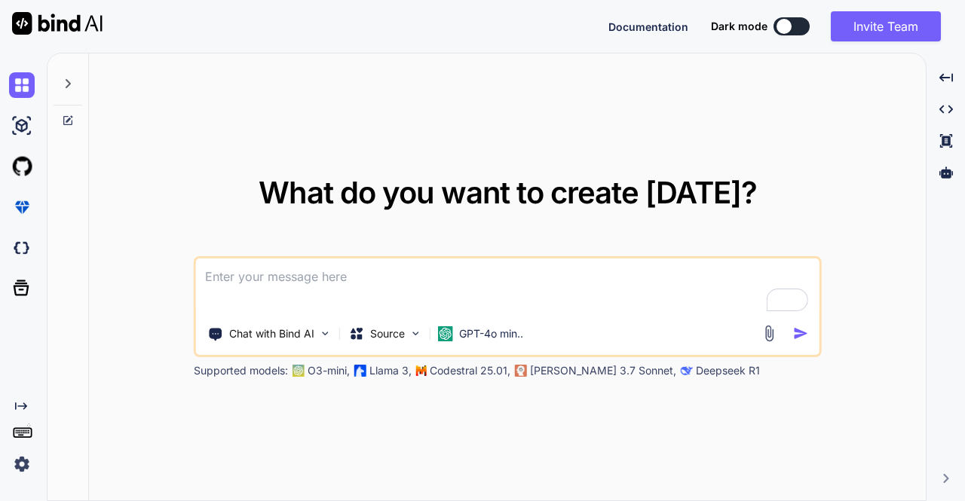
click at [24, 466] on img at bounding box center [22, 465] width 26 height 26
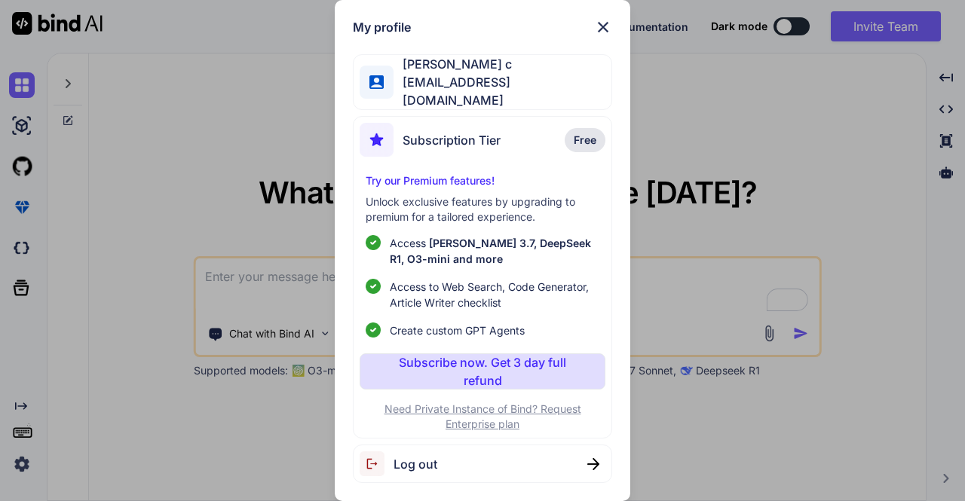
click at [484, 461] on div "Log out" at bounding box center [482, 464] width 259 height 38
type textarea "x"
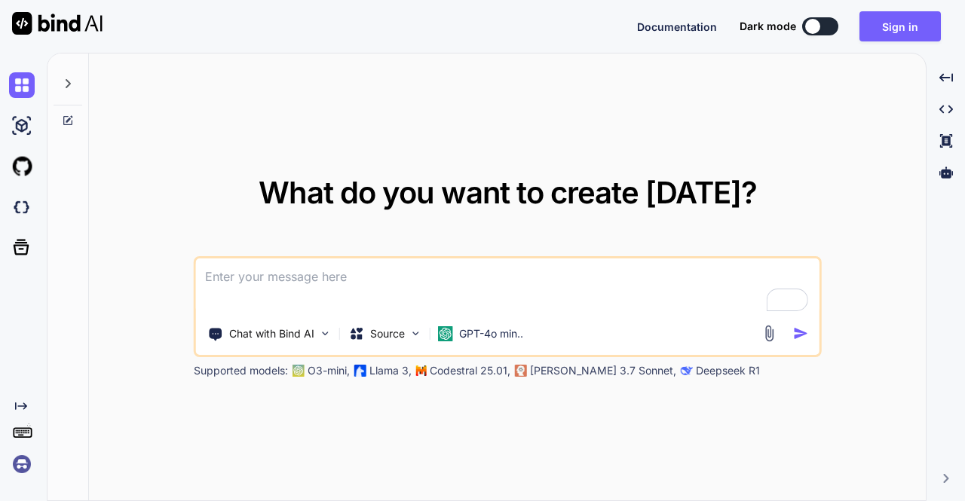
click at [23, 466] on img at bounding box center [22, 465] width 26 height 26
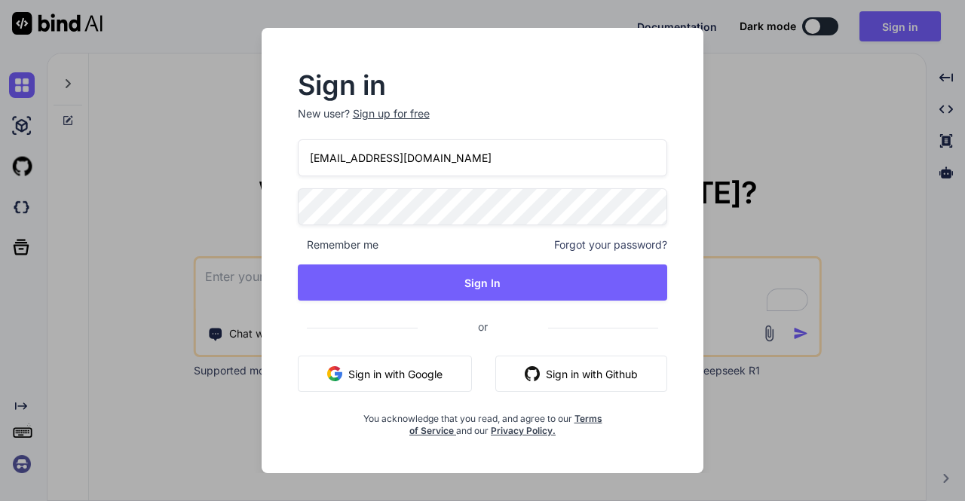
drag, startPoint x: 435, startPoint y: 161, endPoint x: 220, endPoint y: 162, distance: 214.8
click at [220, 162] on div "Sign in New user? Sign up for free app16@yopmail.com Remember me Forgot your pa…" at bounding box center [482, 250] width 965 height 501
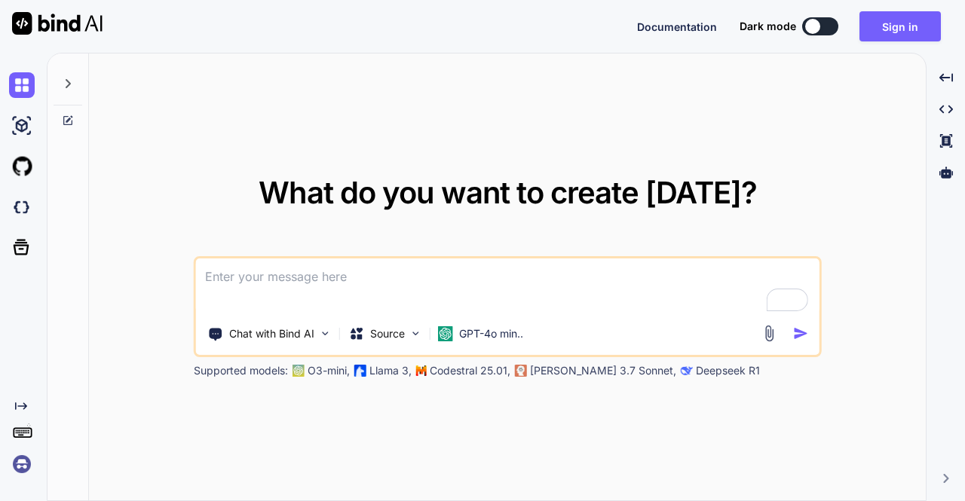
click at [23, 473] on img at bounding box center [22, 465] width 26 height 26
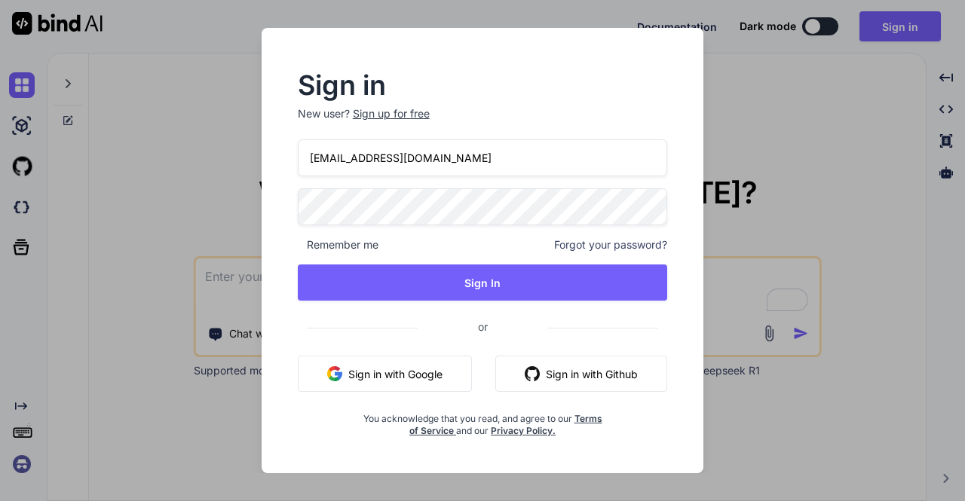
click at [440, 167] on input "[EMAIL_ADDRESS][DOMAIN_NAME]" at bounding box center [483, 157] width 370 height 37
type input "appsumo_7@yopmail.com"
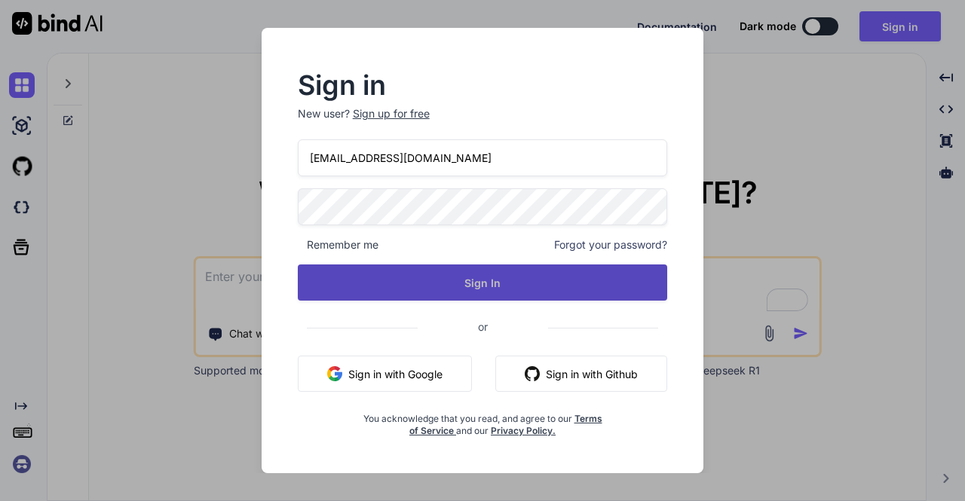
click at [413, 299] on button "Sign In" at bounding box center [483, 283] width 370 height 36
click at [451, 271] on button "Sign In" at bounding box center [483, 283] width 370 height 36
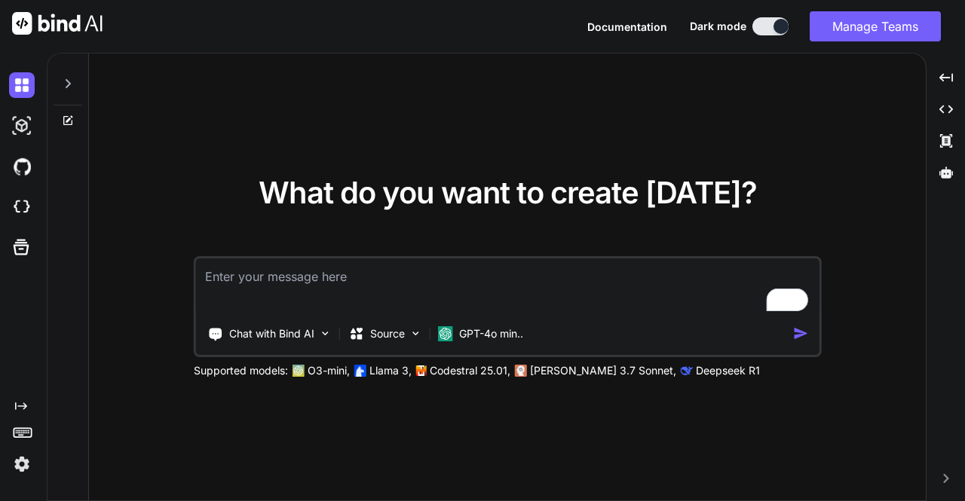
type textarea "x"
click at [17, 465] on img at bounding box center [22, 465] width 26 height 26
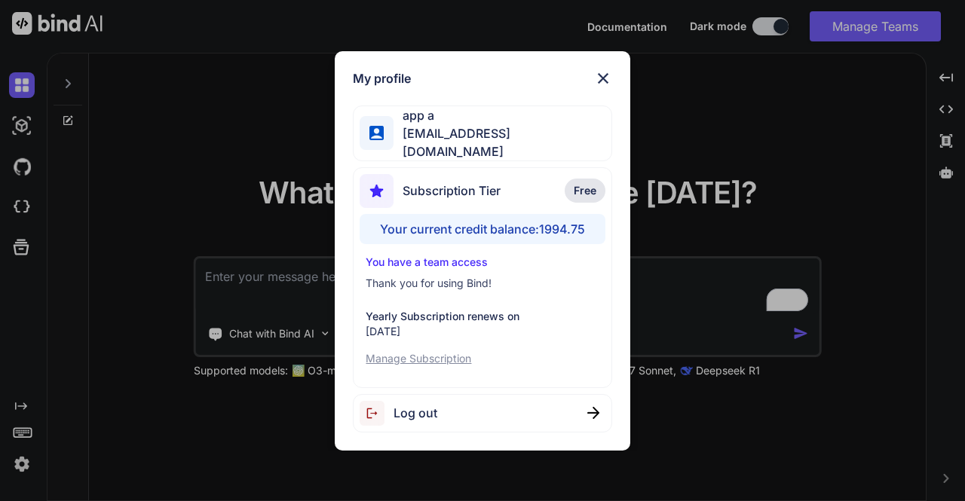
click at [729, 73] on div "My profile app a appsumo_7@yopmail.com Subscription Tier Free Your current cred…" at bounding box center [482, 250] width 965 height 501
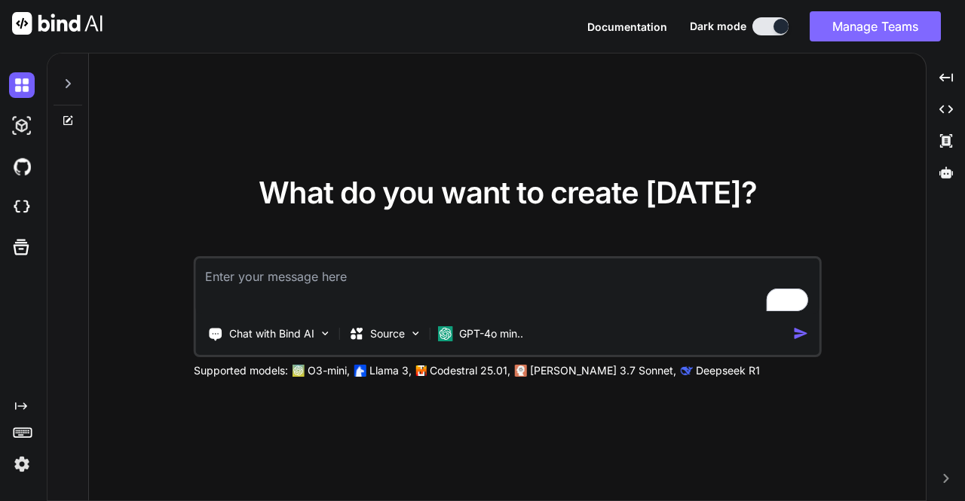
click at [868, 22] on button "Manage Teams" at bounding box center [875, 26] width 131 height 30
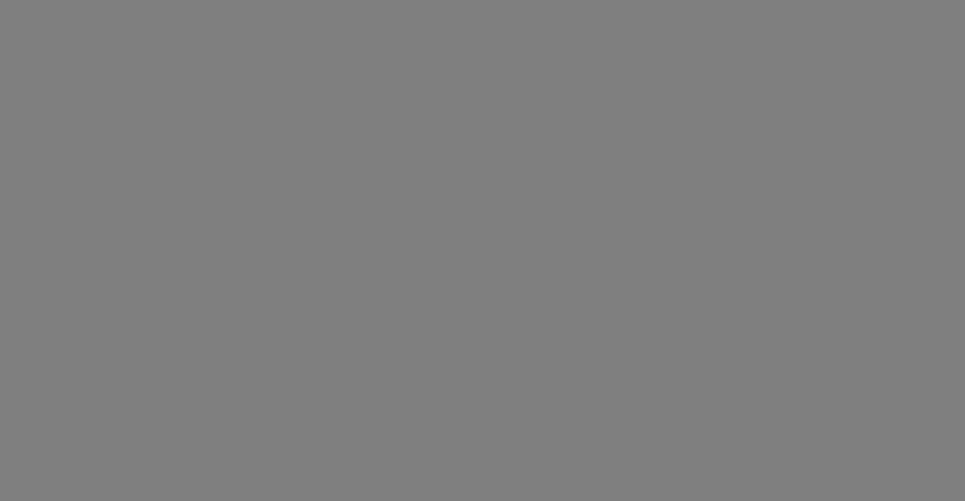
click at [871, 25] on div at bounding box center [482, 250] width 965 height 501
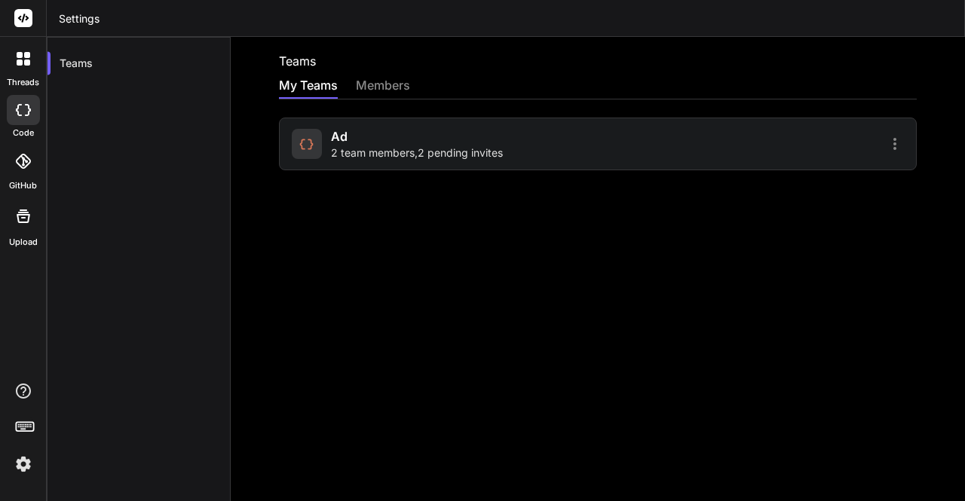
click at [419, 167] on div "ad 2 team members , 2 pending invites" at bounding box center [598, 144] width 638 height 53
click at [393, 142] on div "ad 2 team members , 2 pending invites" at bounding box center [417, 143] width 172 height 33
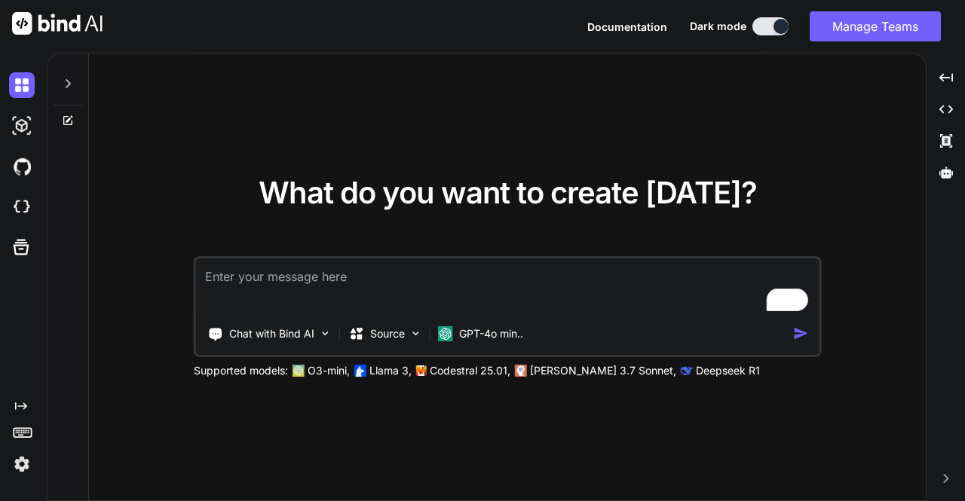
click at [23, 469] on img at bounding box center [22, 465] width 26 height 26
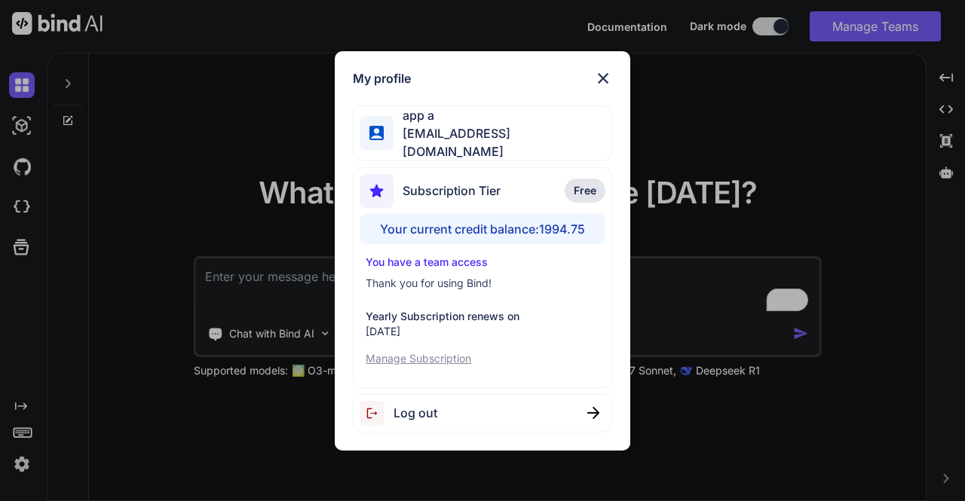
click at [424, 414] on span "Log out" at bounding box center [415, 413] width 44 height 18
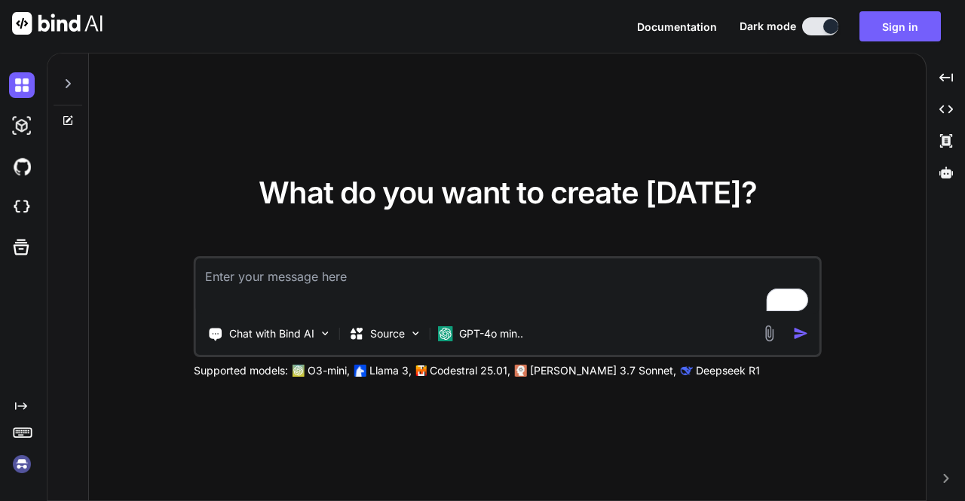
click at [20, 470] on img at bounding box center [22, 465] width 26 height 26
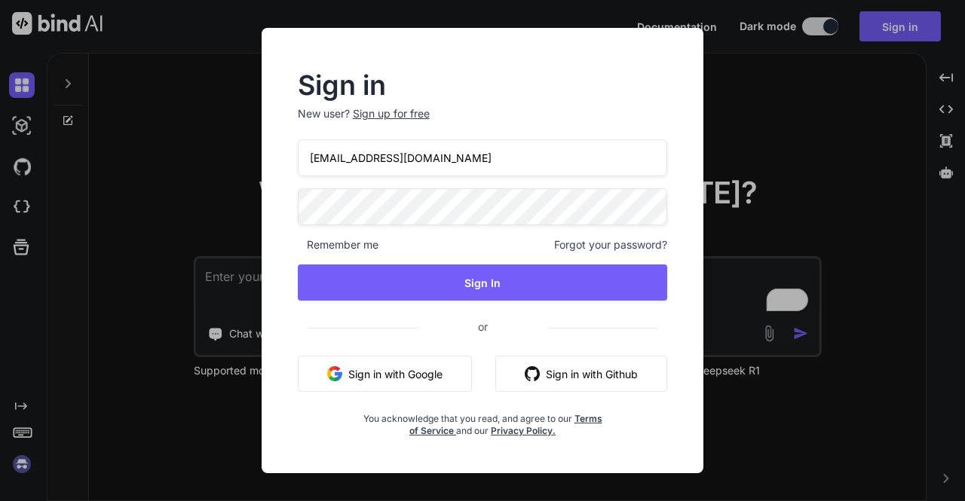
click at [510, 152] on input "appsumo_7@yopmail.com" at bounding box center [483, 157] width 370 height 37
type input "appsumo_5@yopmail.com"
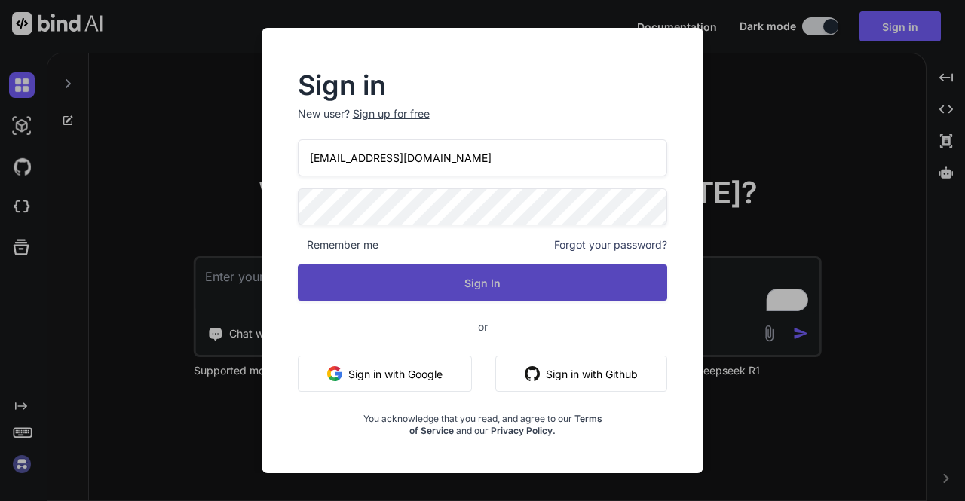
click at [434, 286] on button "Sign In" at bounding box center [483, 283] width 370 height 36
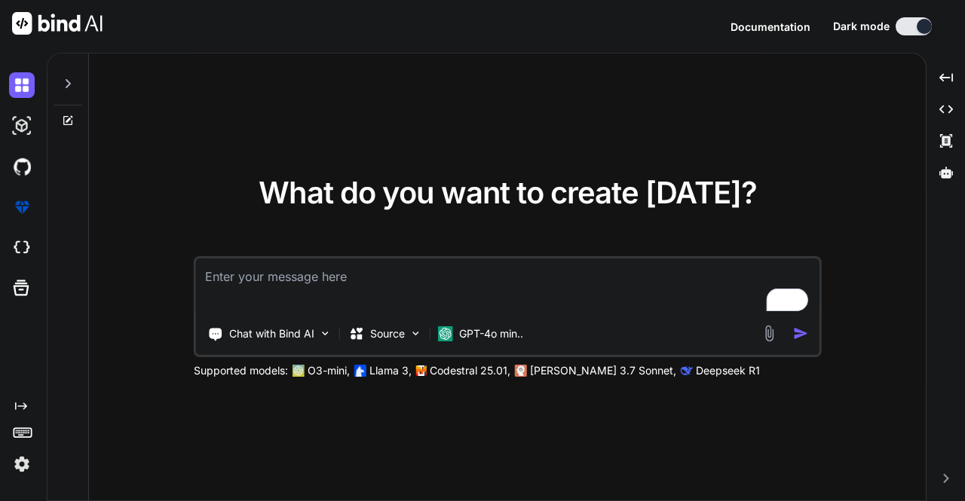
click at [23, 456] on img at bounding box center [22, 465] width 26 height 26
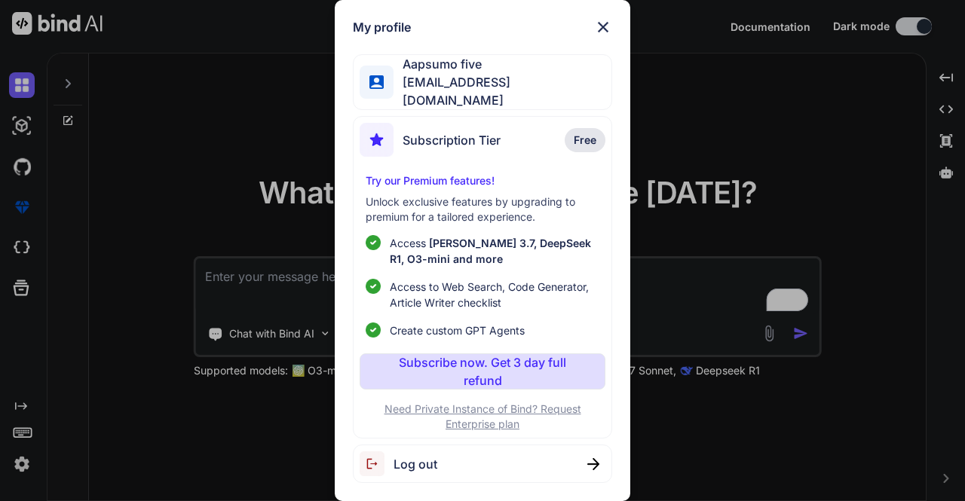
click at [208, 173] on div "My profile Aapsumo five appsumo_5@yopmail.com Subscription Tier Free Try our Pr…" at bounding box center [482, 250] width 965 height 501
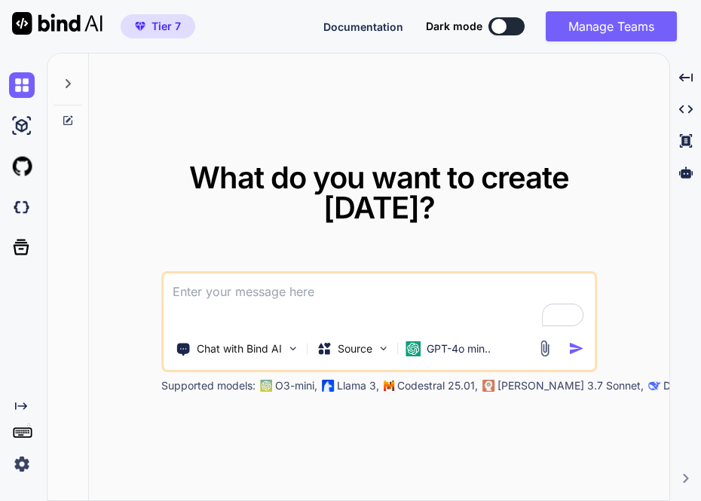
type textarea "x"
click at [14, 468] on img at bounding box center [22, 465] width 26 height 26
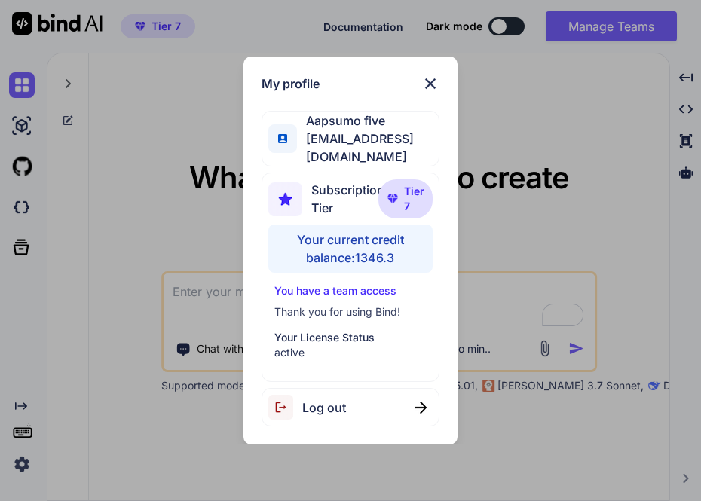
click at [118, 234] on div "My profile Aapsumo five appsumo_5@yopmail.com Subscription Tier Tier 7 Your cur…" at bounding box center [350, 250] width 701 height 501
